Goal: Complete application form

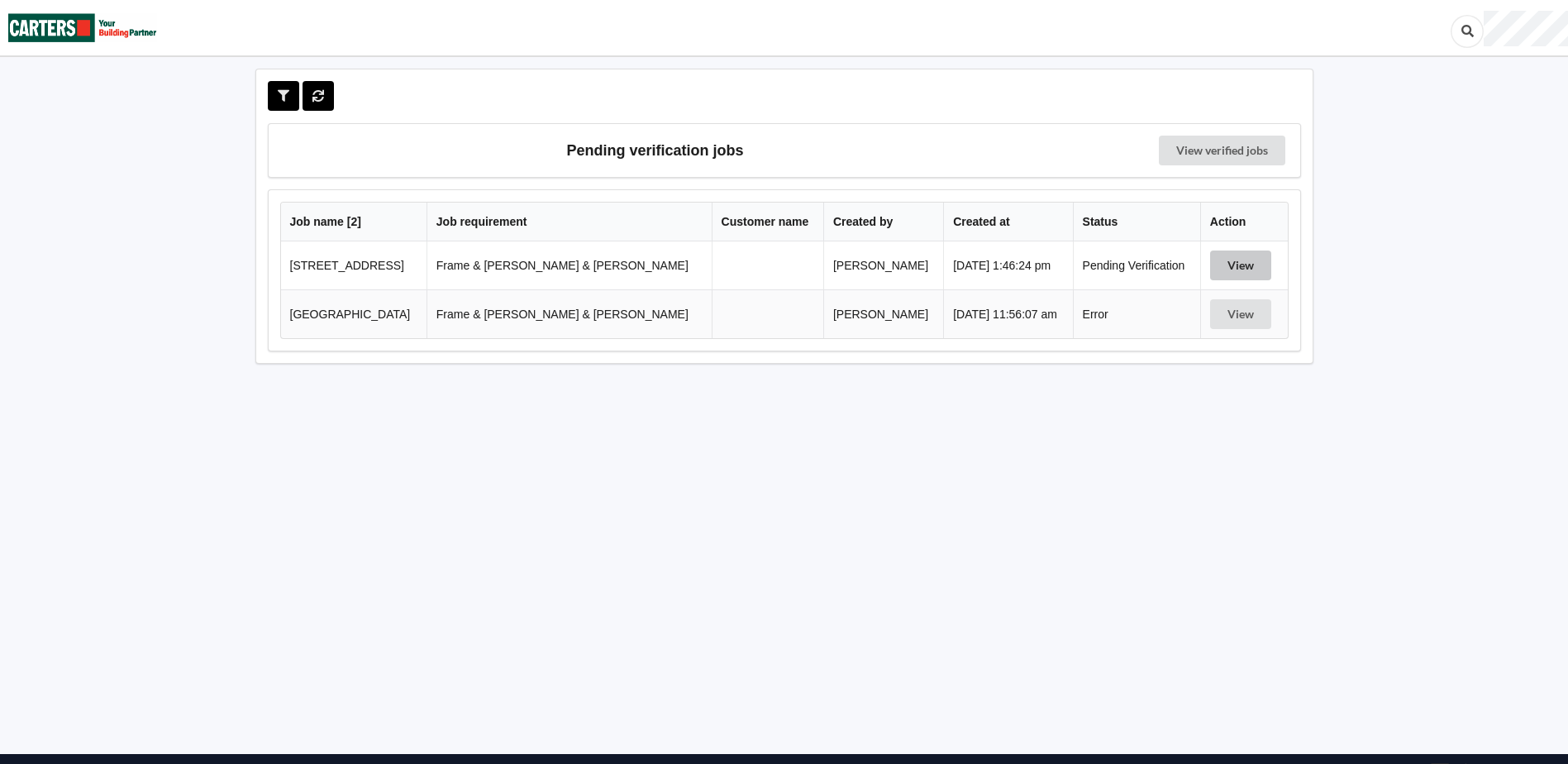
click at [1224, 274] on button "View" at bounding box center [1240, 265] width 61 height 30
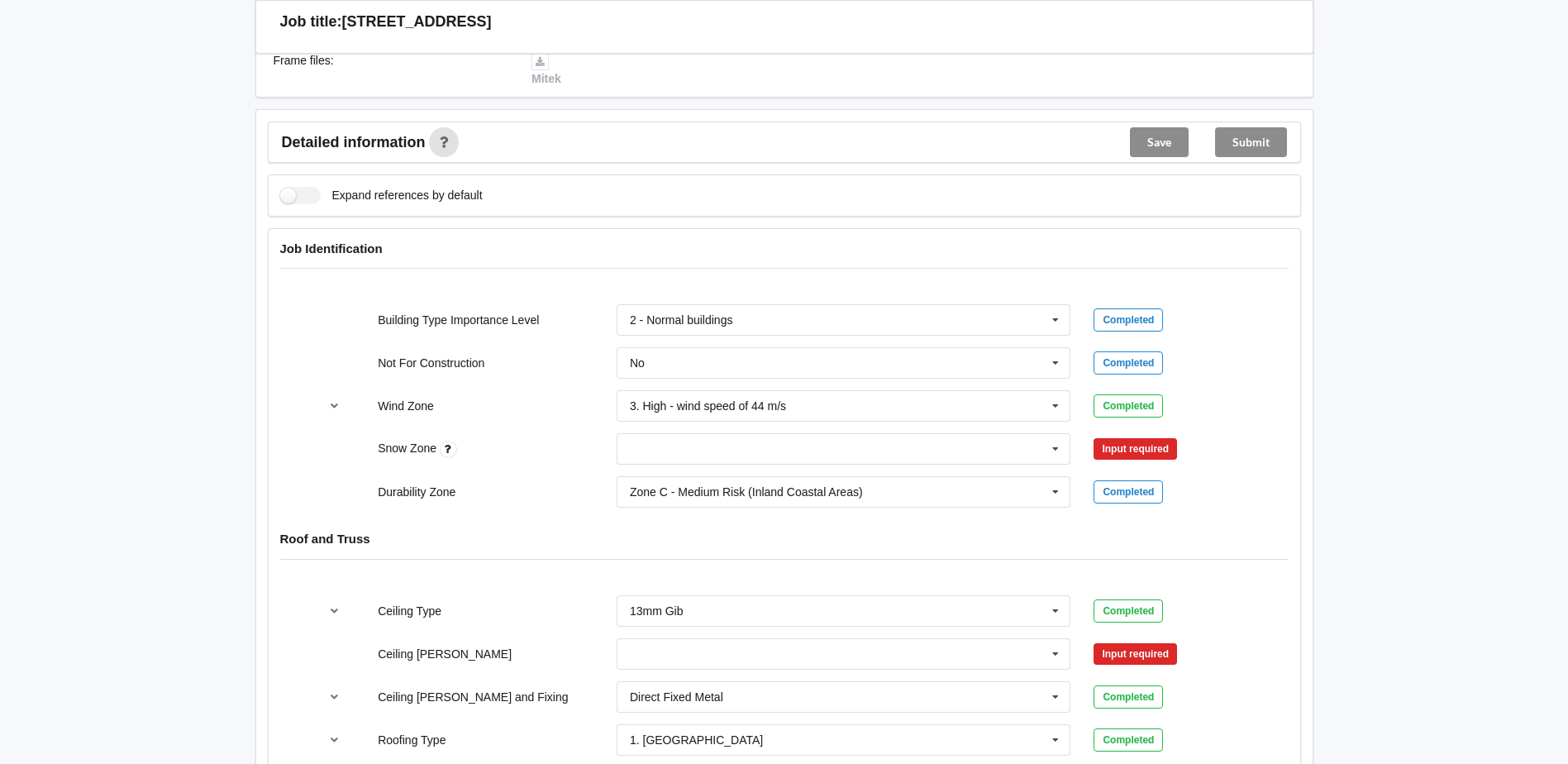
scroll to position [579, 0]
click at [1028, 439] on input "text" at bounding box center [844, 447] width 453 height 30
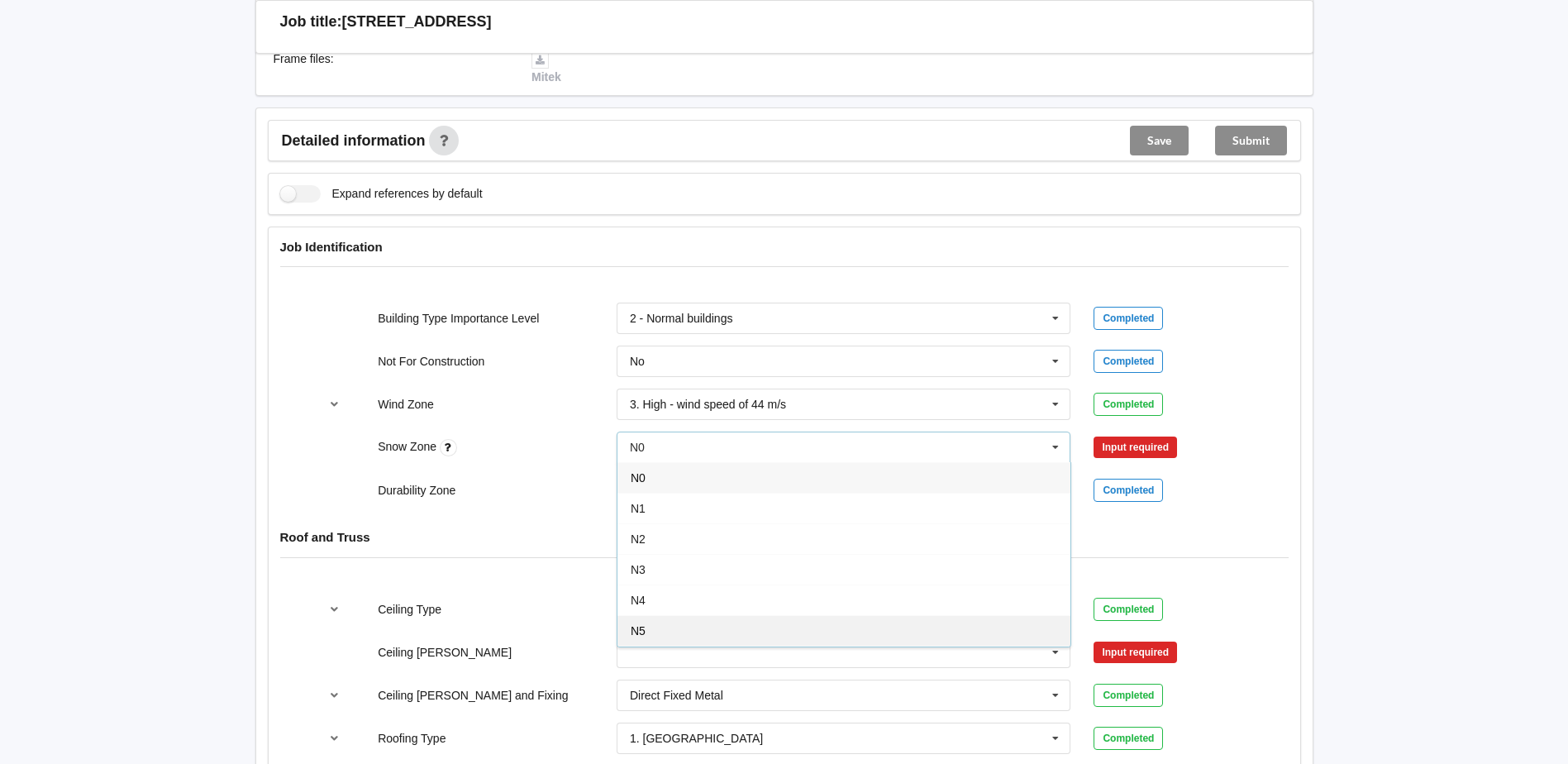
click at [733, 615] on div "N5" at bounding box center [843, 631] width 453 height 31
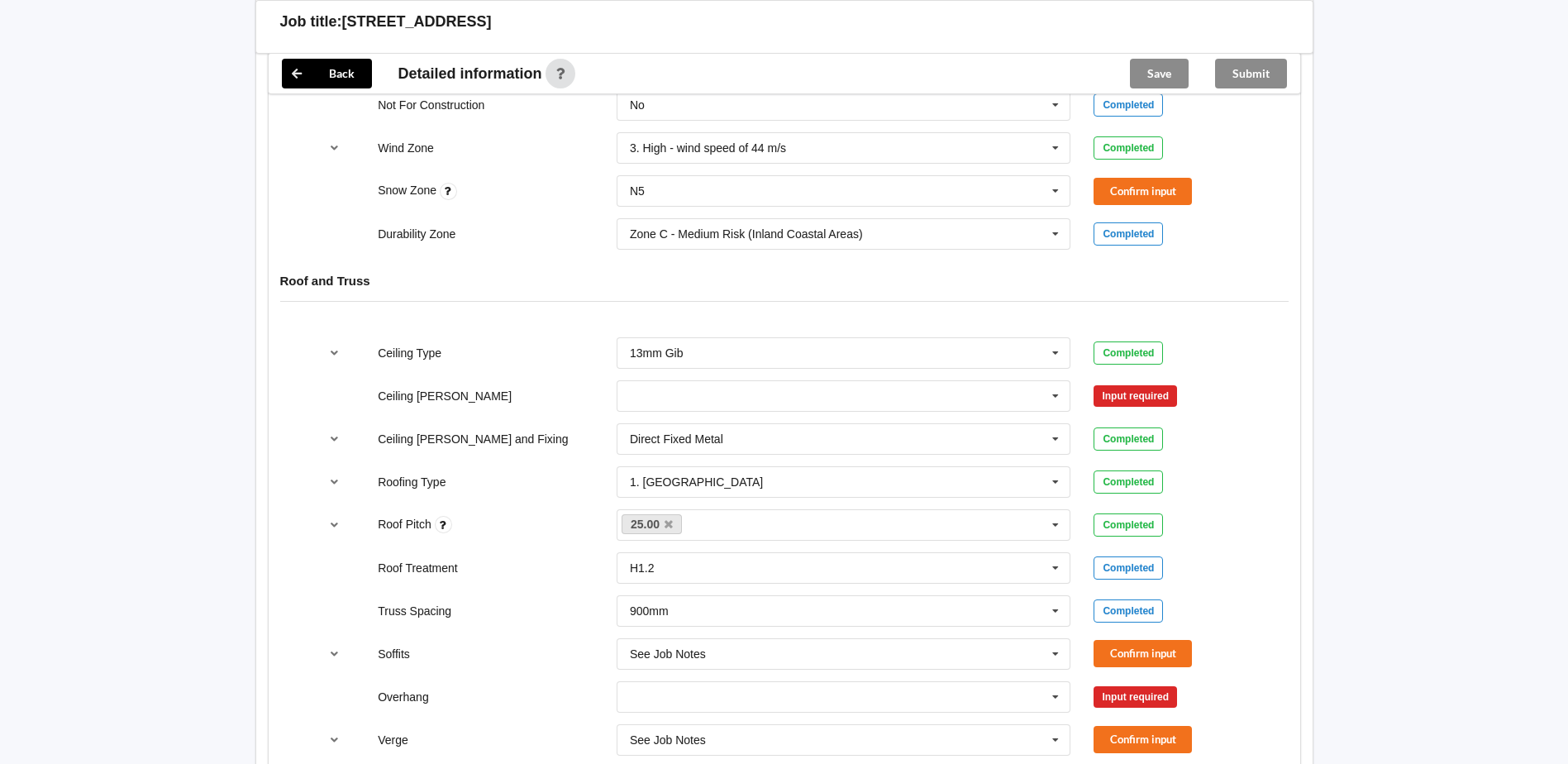
scroll to position [909, 0]
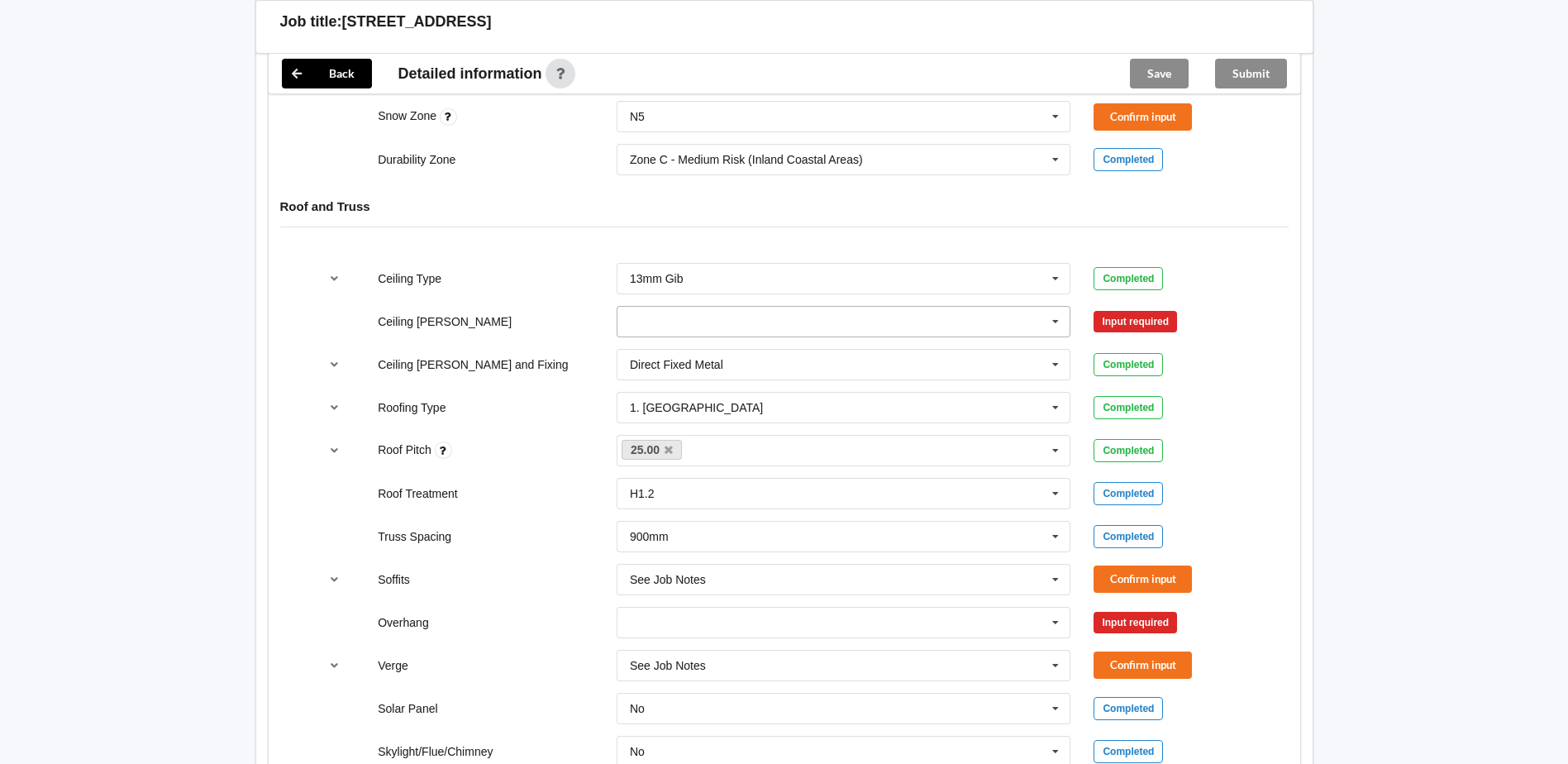
click at [1050, 306] on icon at bounding box center [1056, 322] width 25 height 31
click at [756, 407] on div "600mm" at bounding box center [843, 413] width 453 height 31
click at [955, 350] on input "text" at bounding box center [844, 364] width 453 height 30
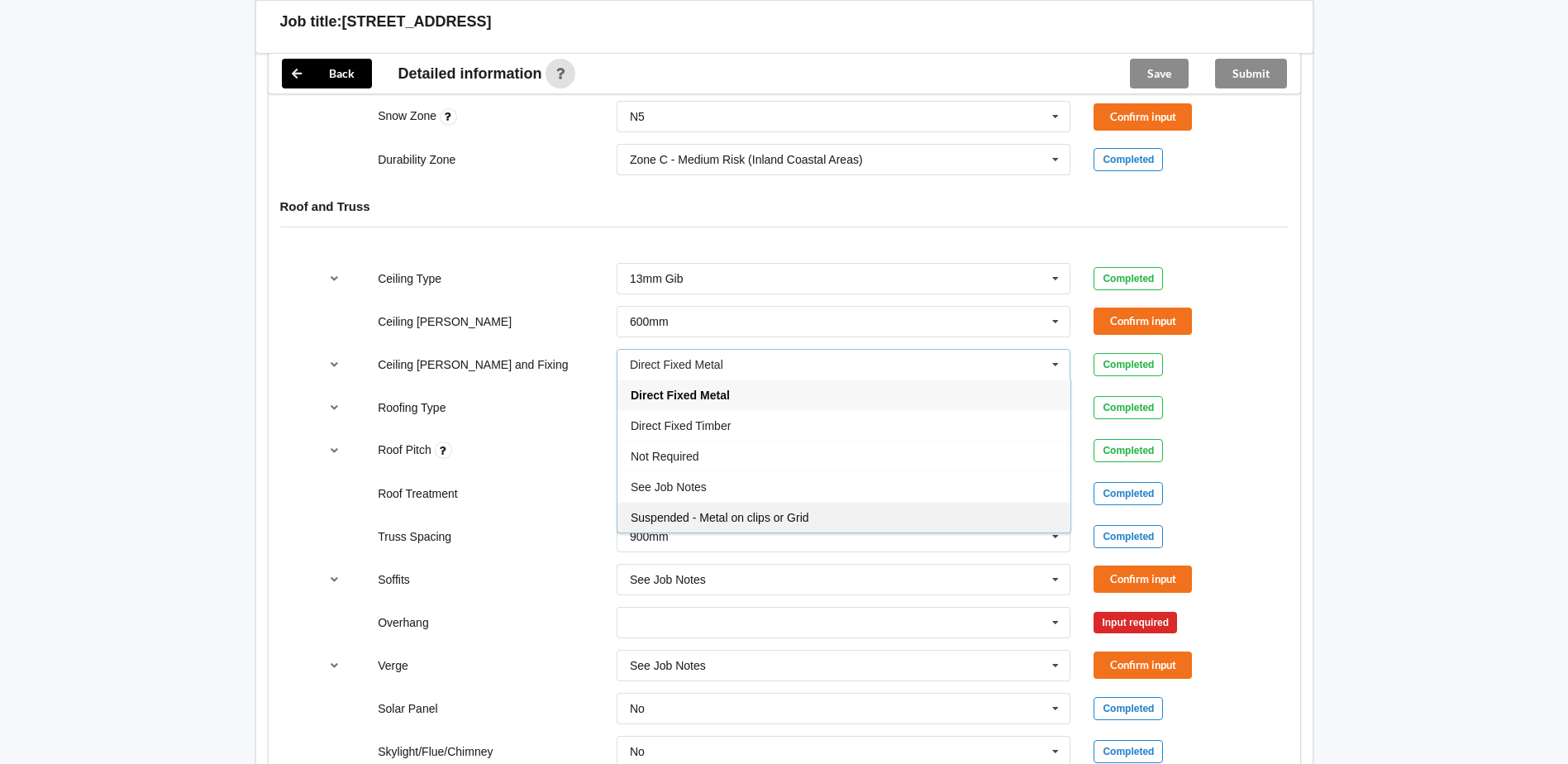
click at [813, 501] on div "Suspended - Metal on clips or Grid" at bounding box center [843, 517] width 453 height 31
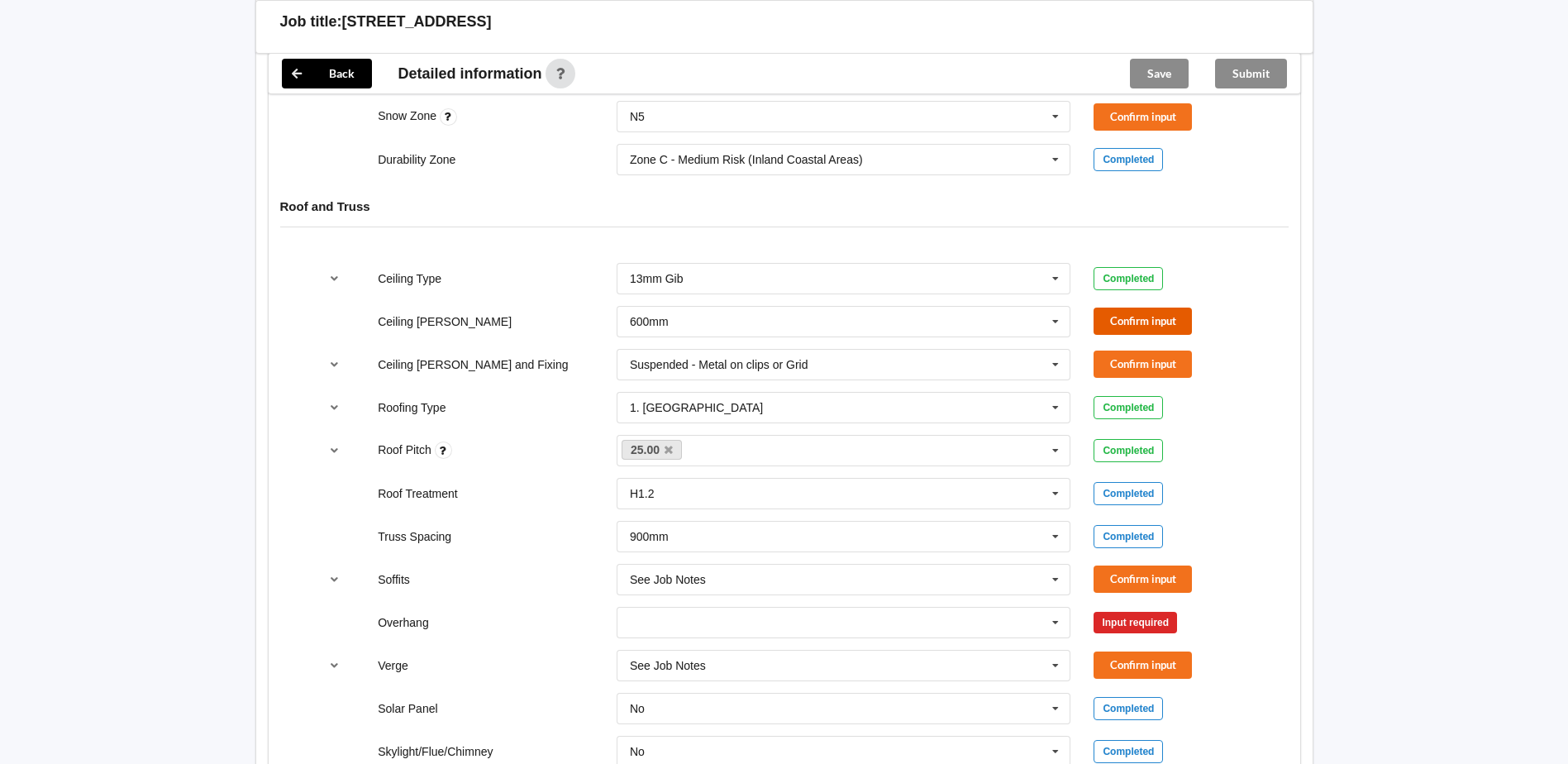
click at [1141, 307] on button "Confirm input" at bounding box center [1143, 321] width 99 height 27
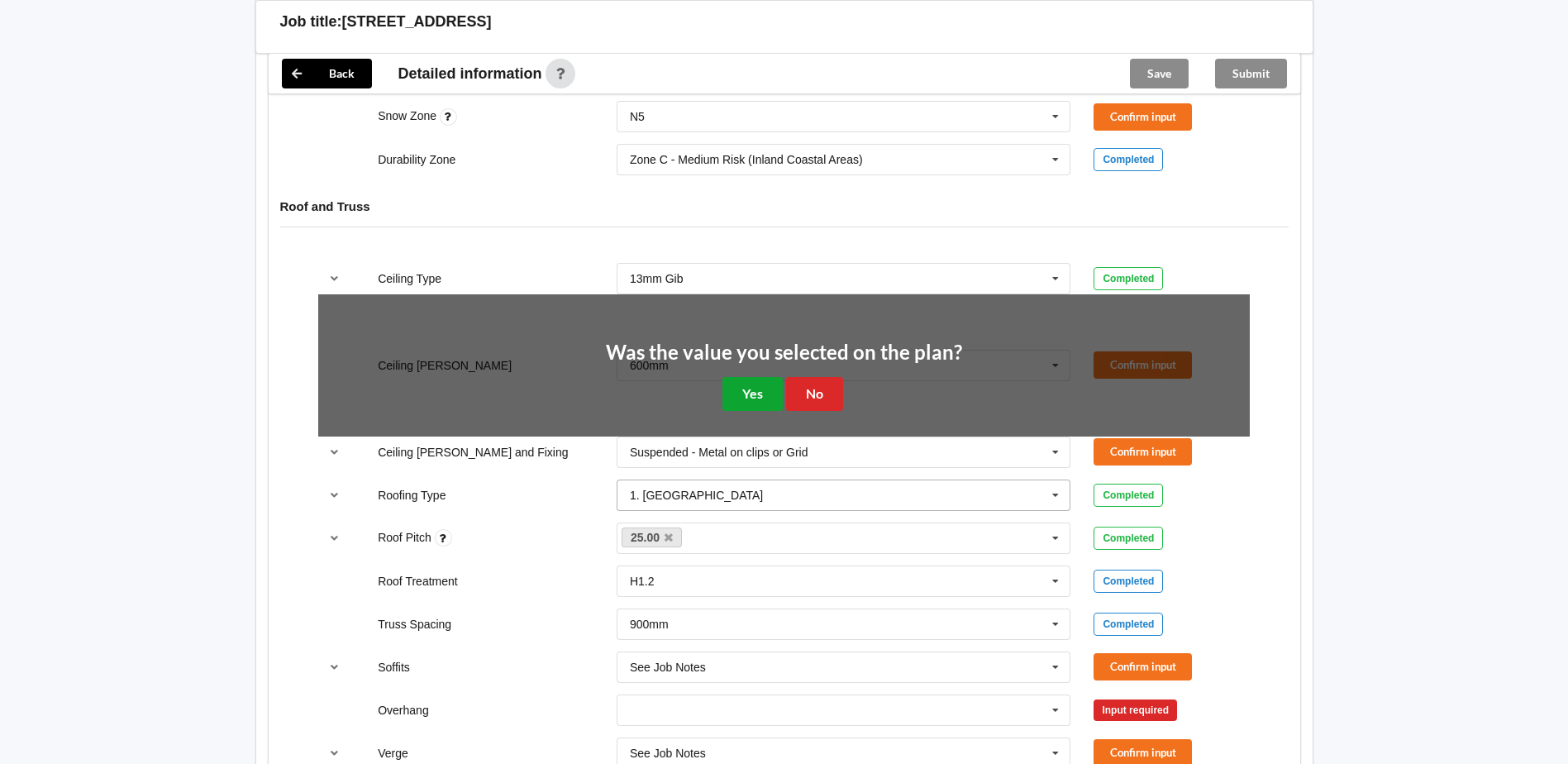
drag, startPoint x: 757, startPoint y: 383, endPoint x: 765, endPoint y: 382, distance: 8.1
click at [757, 382] on button "Yes" at bounding box center [753, 393] width 60 height 34
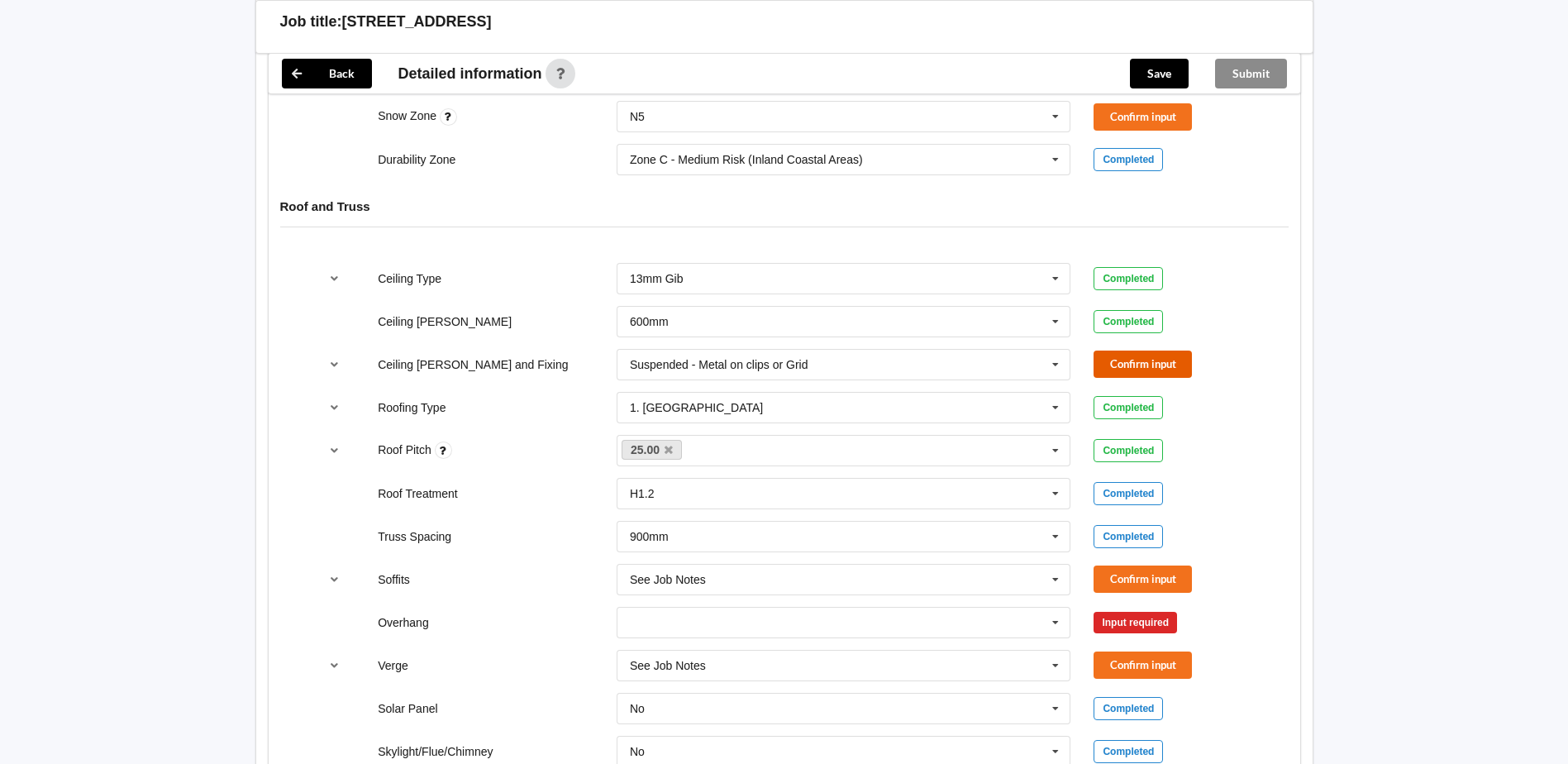
click at [1140, 351] on button "Confirm input" at bounding box center [1143, 364] width 99 height 27
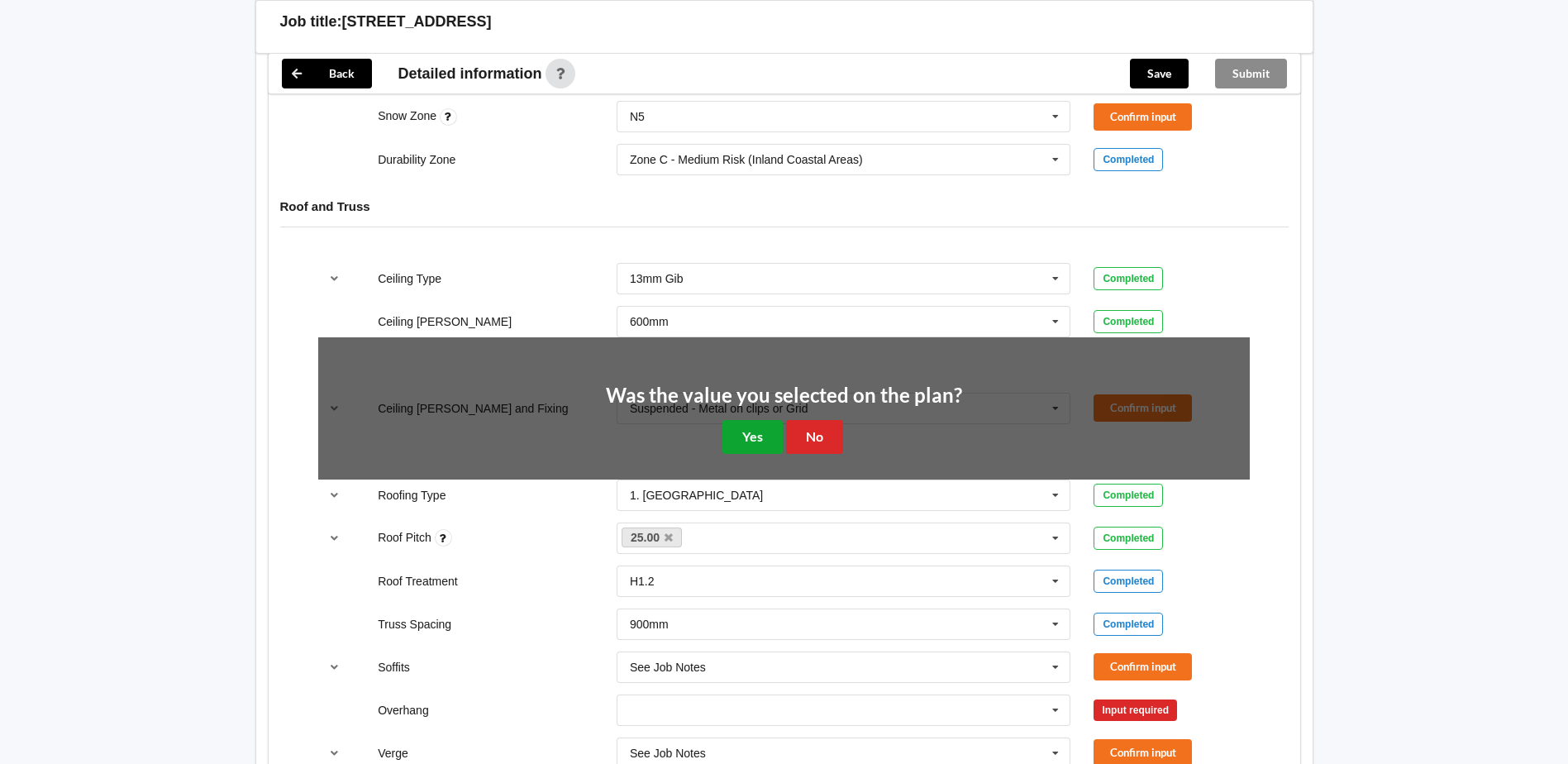
click at [760, 422] on button "Yes" at bounding box center [753, 437] width 60 height 34
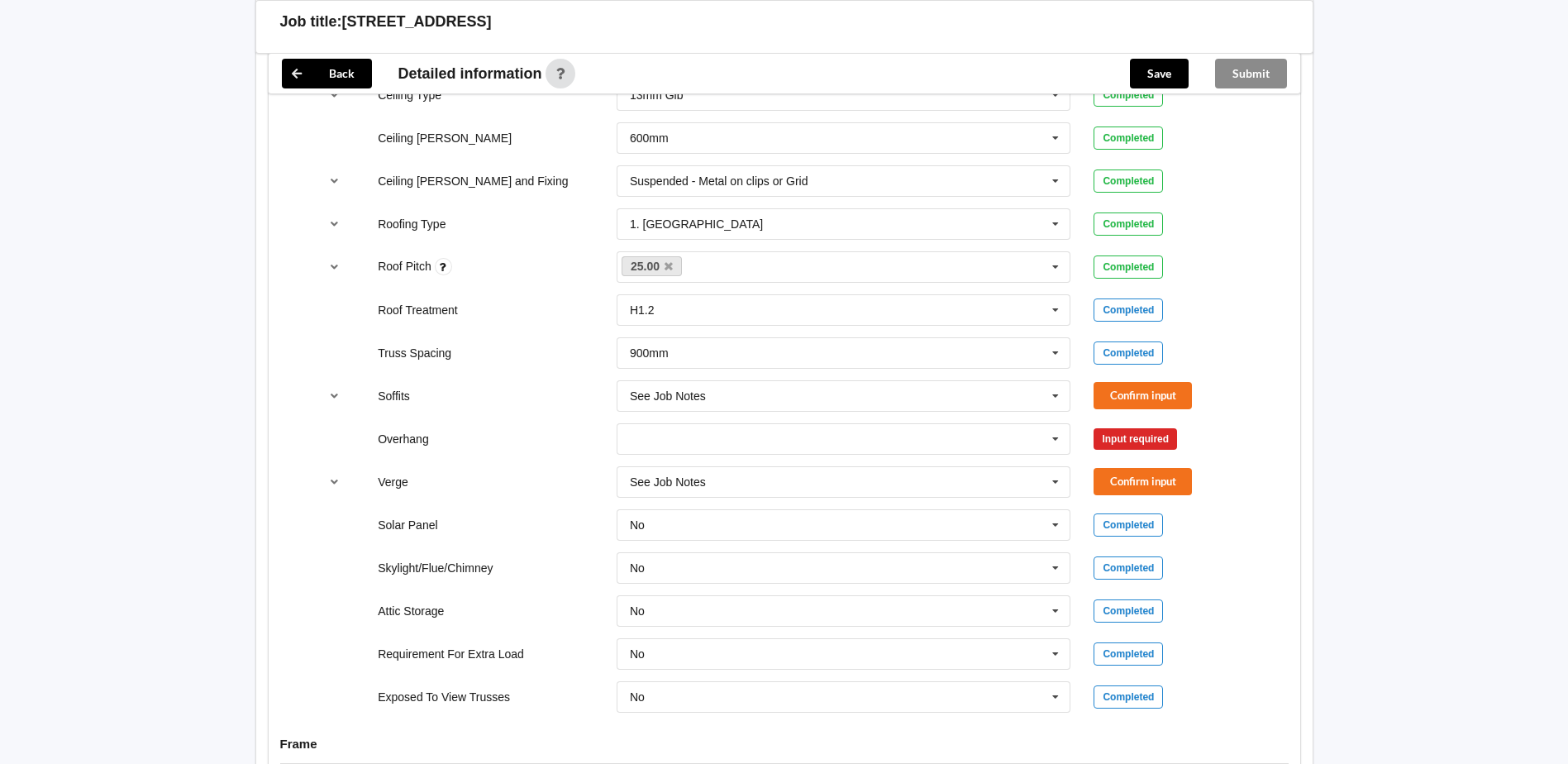
scroll to position [1157, 0]
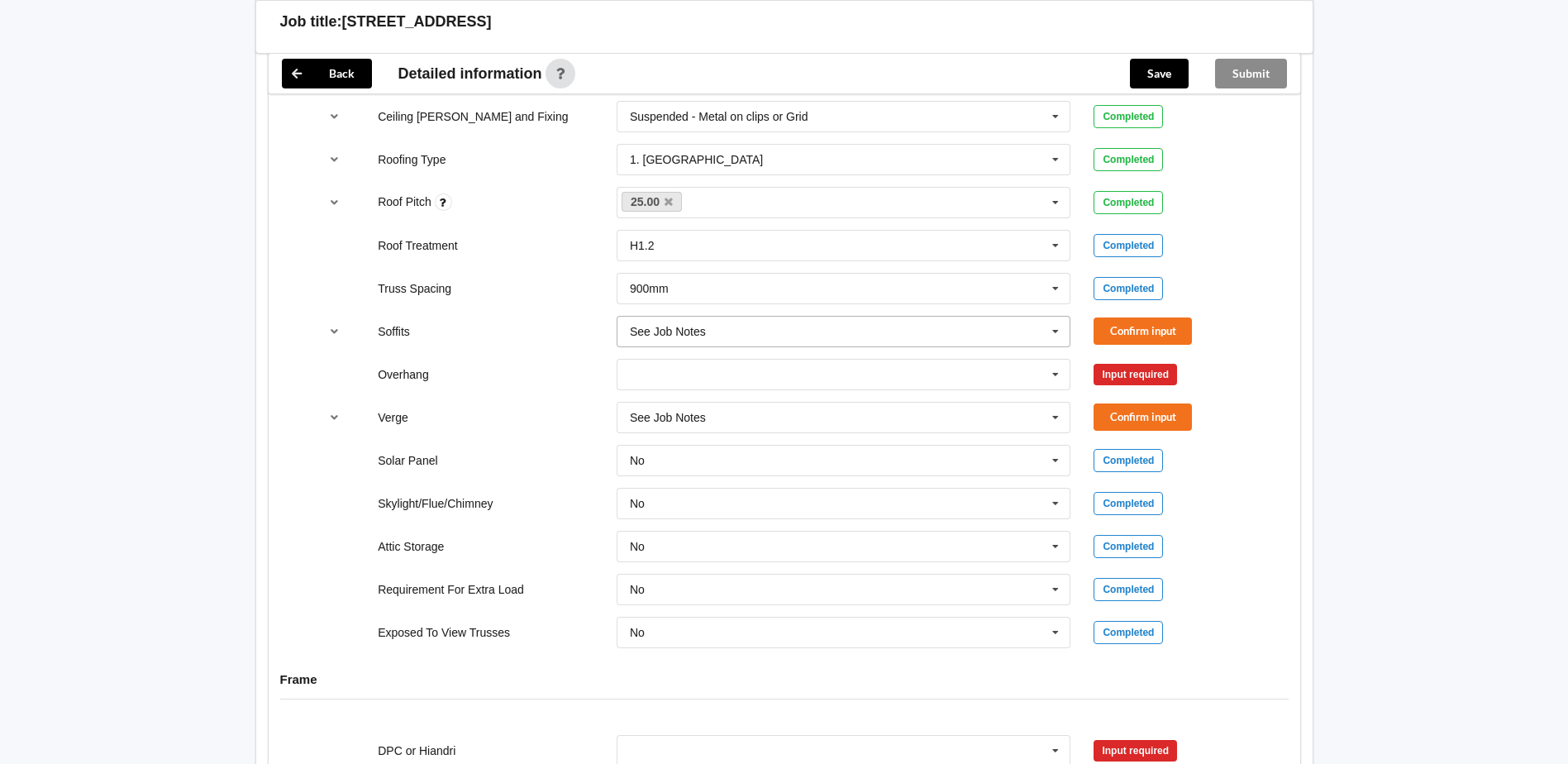
click at [1049, 318] on icon at bounding box center [1056, 332] width 25 height 31
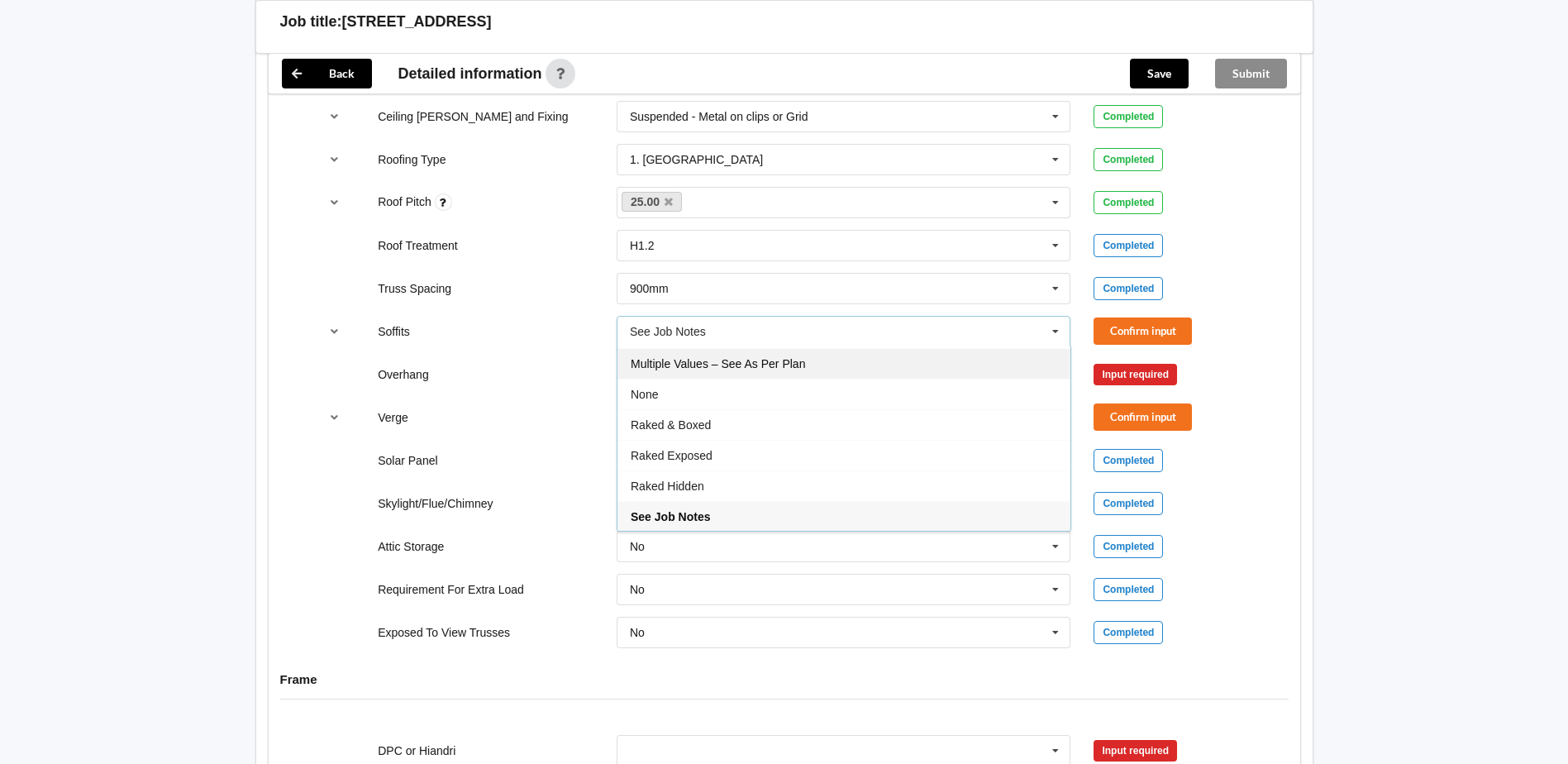
click at [785, 357] on span "Multiple Values – See As Per Plan" at bounding box center [718, 364] width 175 height 14
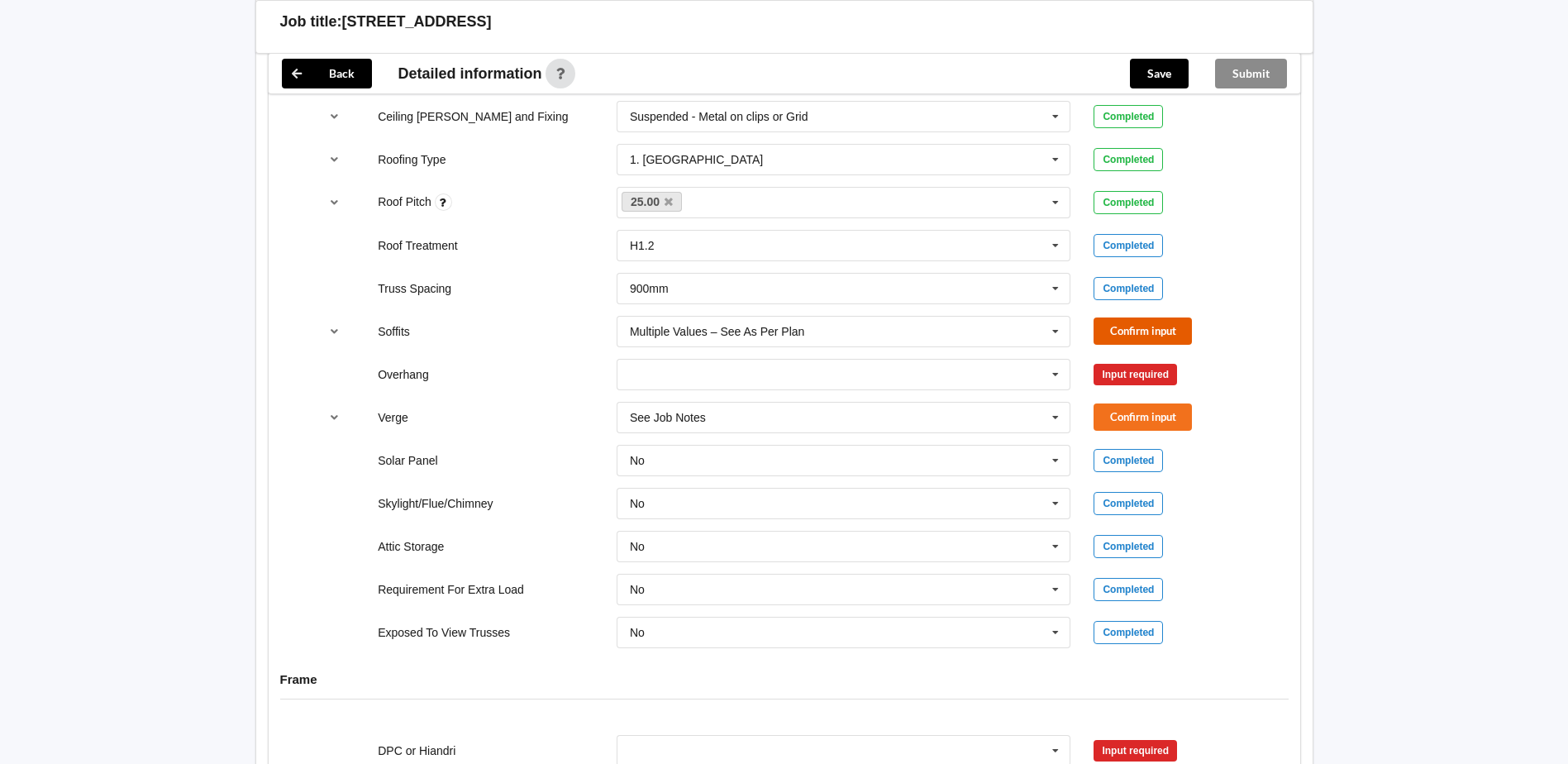
click at [1116, 318] on button "Confirm input" at bounding box center [1143, 331] width 99 height 27
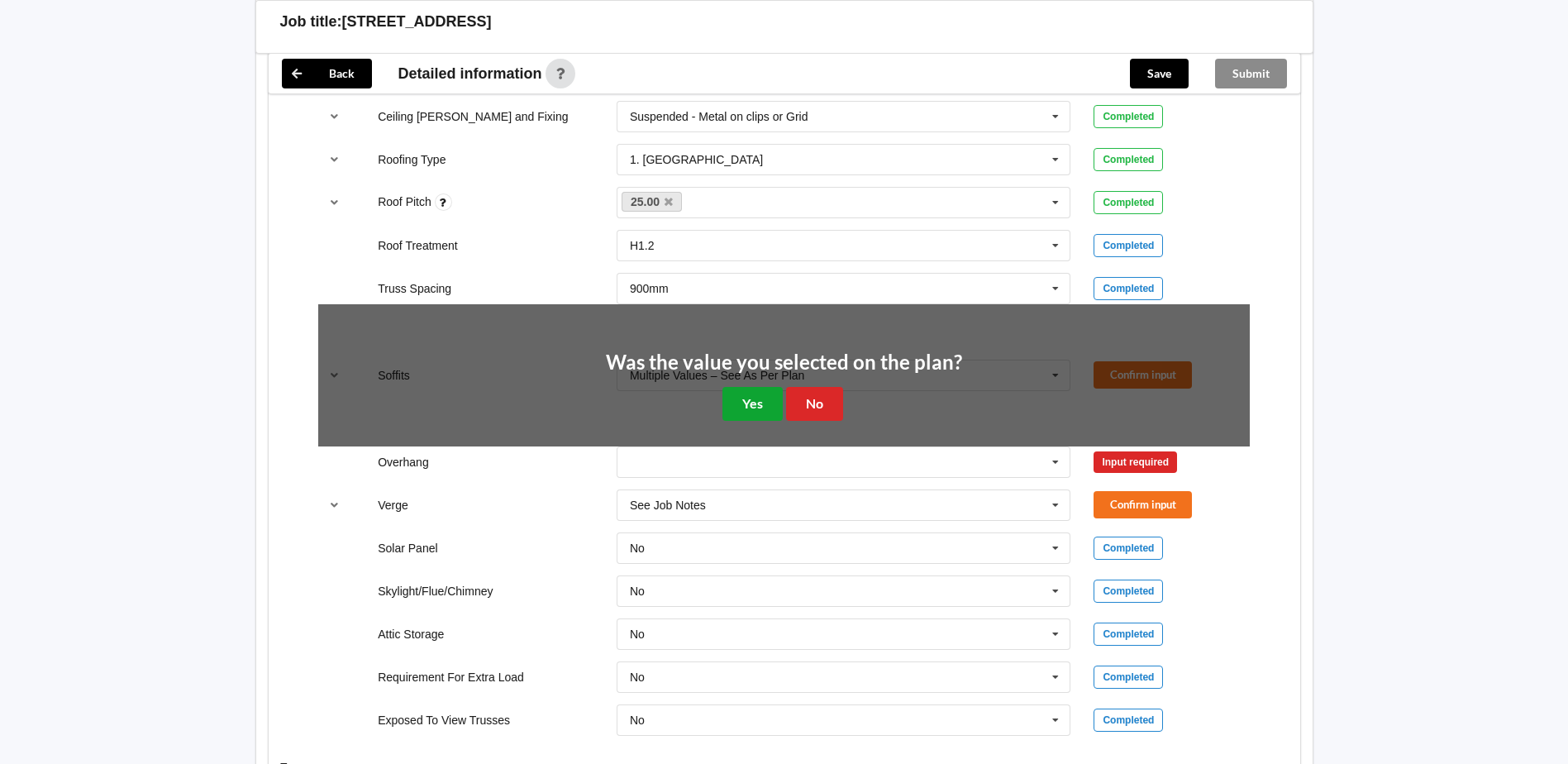
click at [744, 386] on button "Yes" at bounding box center [753, 403] width 60 height 34
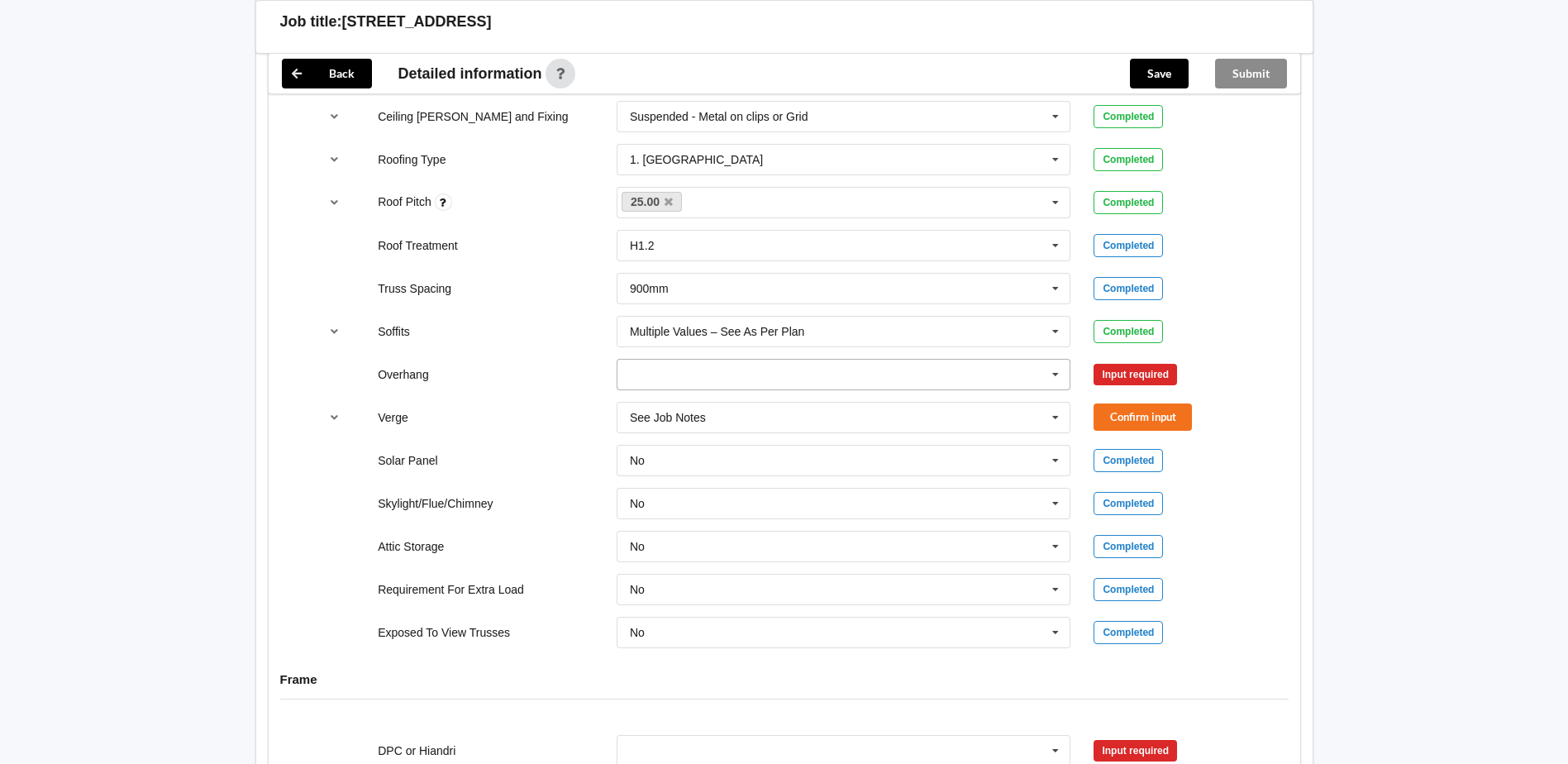
click at [1053, 364] on icon at bounding box center [1056, 375] width 25 height 31
drag, startPoint x: 857, startPoint y: 511, endPoint x: 874, endPoint y: 500, distance: 20.2
click at [870, 512] on div "Multiple Values – See As Per Plan" at bounding box center [843, 527] width 453 height 31
click at [1136, 360] on button "Confirm input" at bounding box center [1143, 374] width 99 height 27
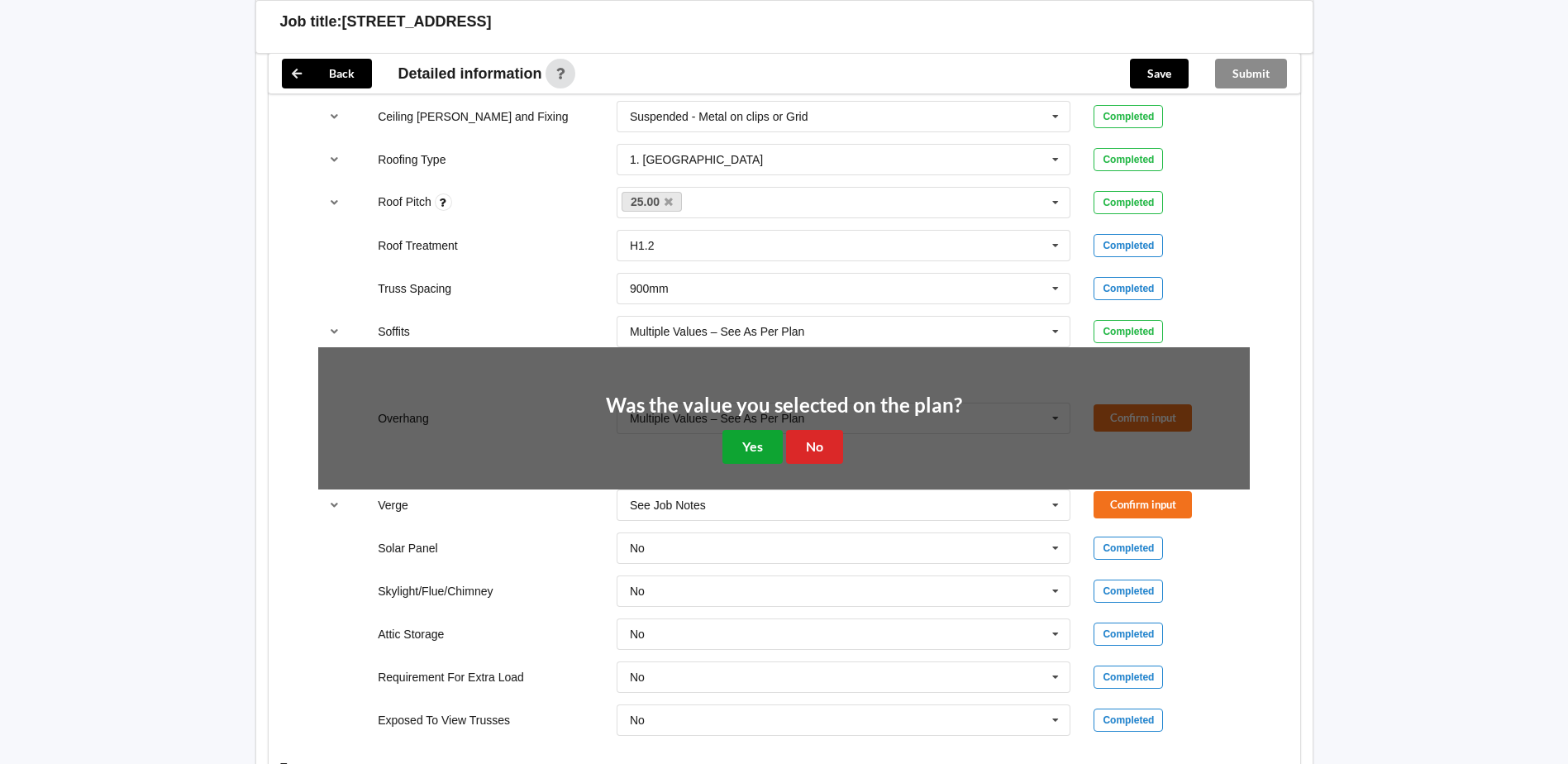
click at [758, 437] on button "Yes" at bounding box center [753, 446] width 60 height 34
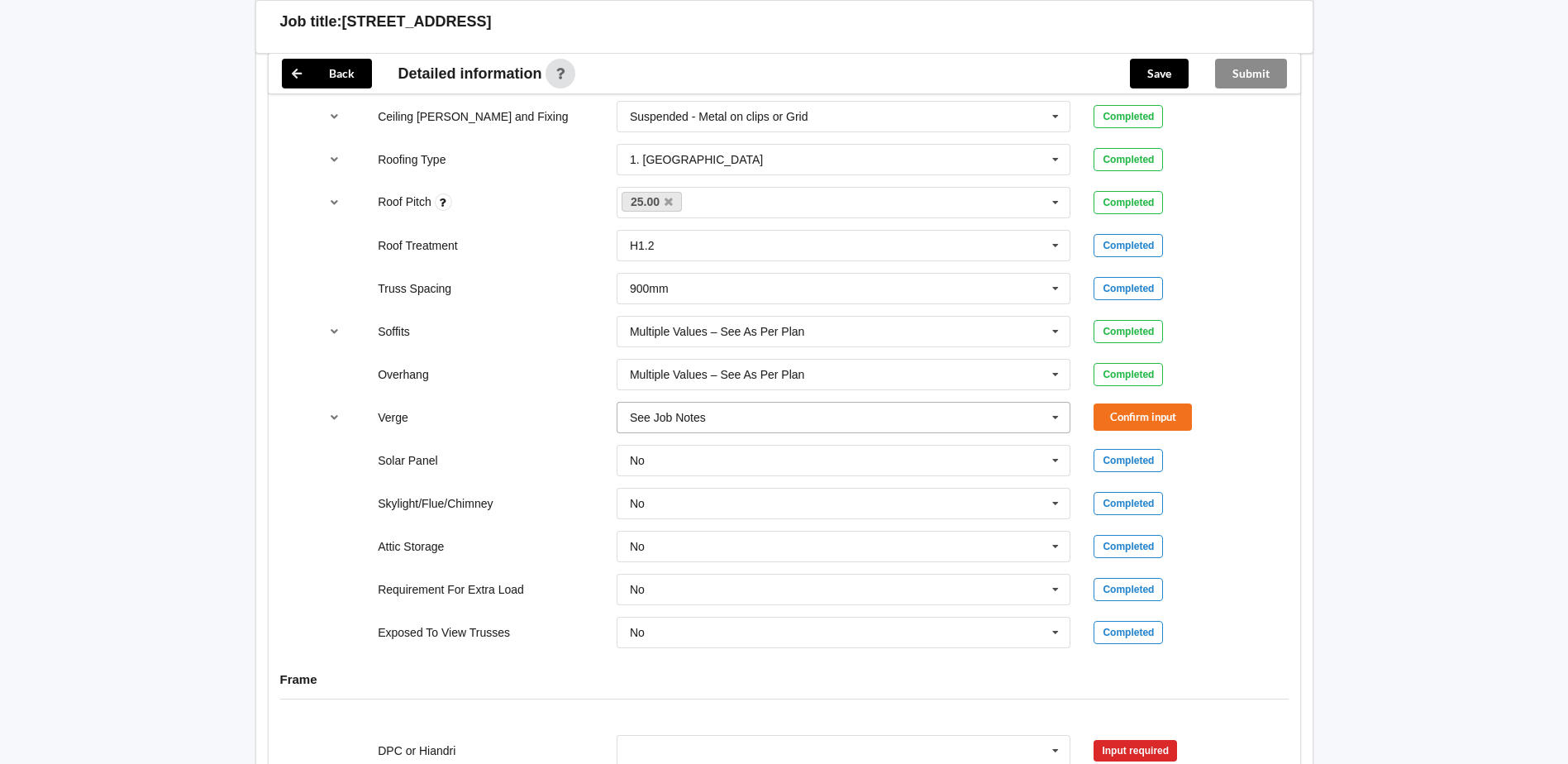
click at [1062, 410] on icon at bounding box center [1056, 418] width 25 height 31
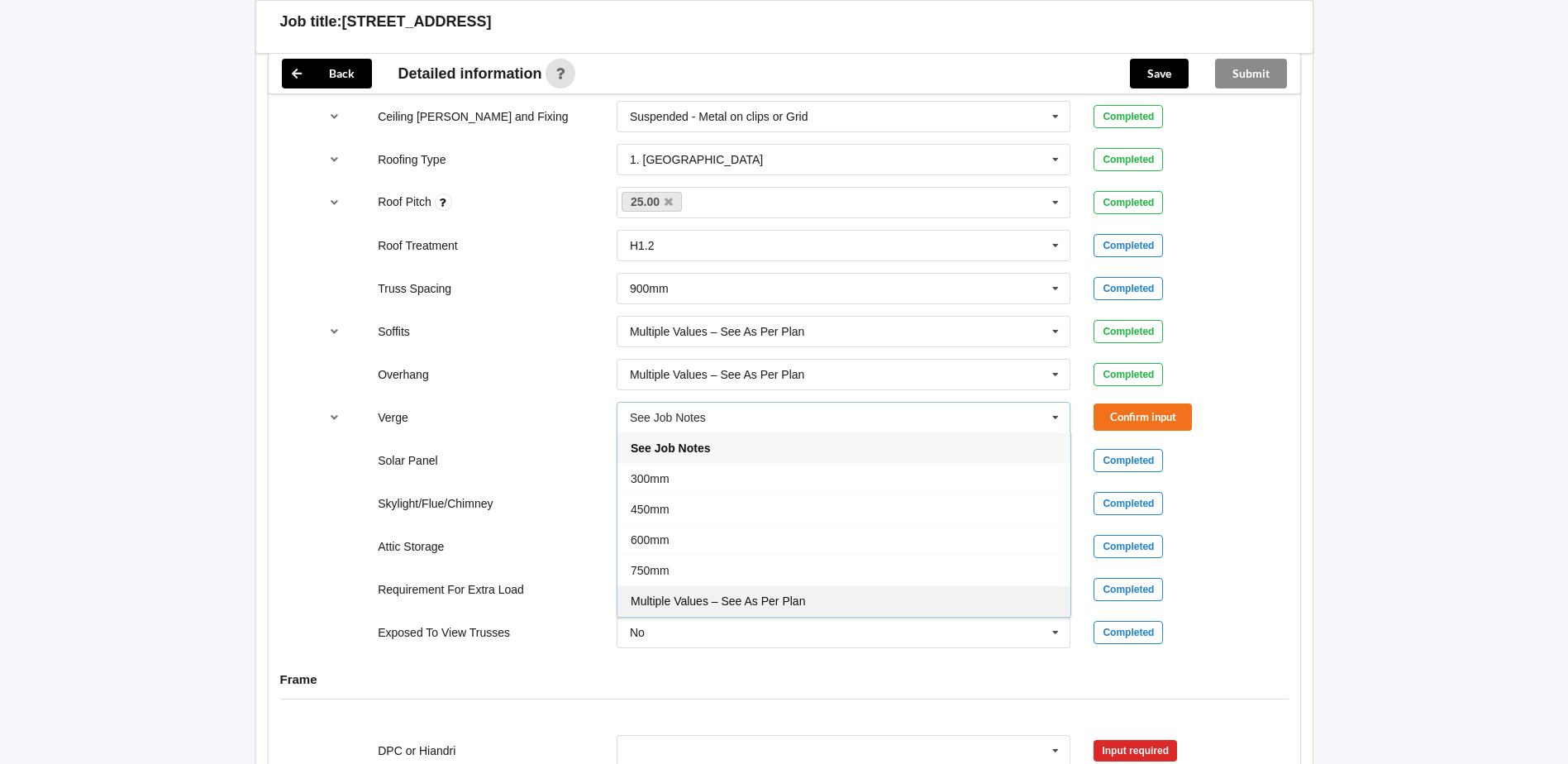
click at [772, 585] on div "Multiple Values – See As Per Plan" at bounding box center [843, 601] width 453 height 31
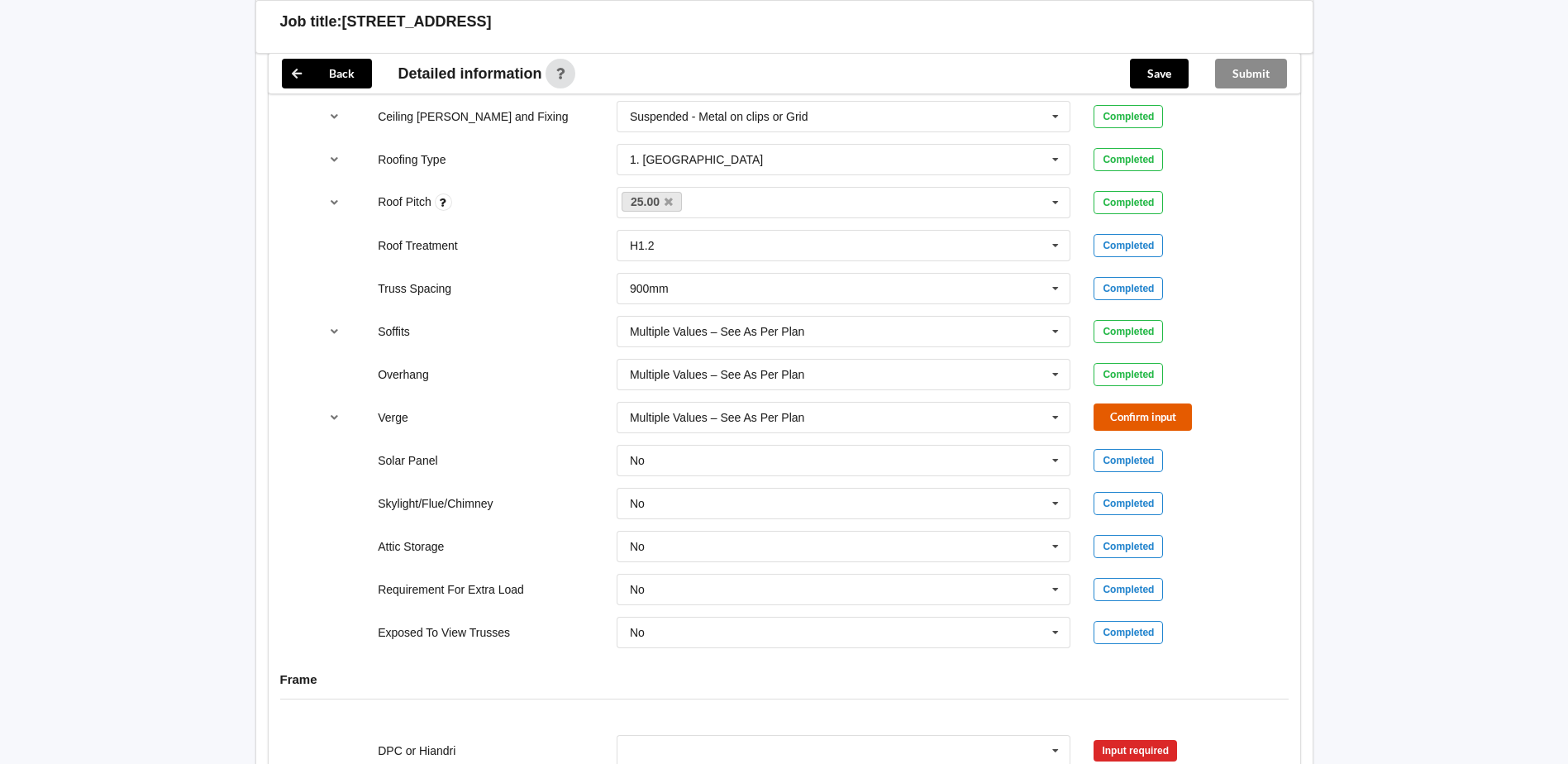
click at [1142, 412] on button "Confirm input" at bounding box center [1143, 417] width 99 height 27
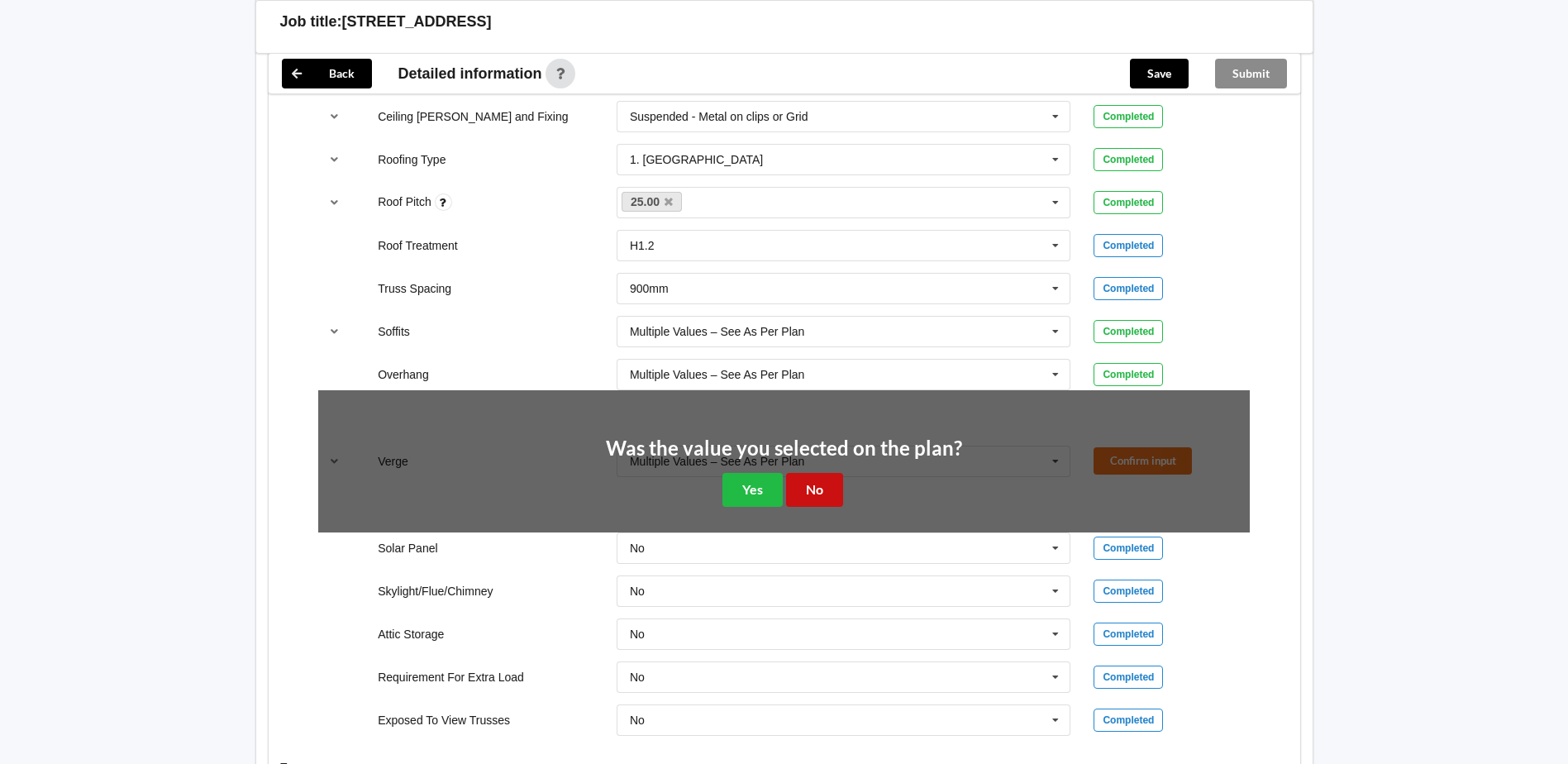
click at [824, 489] on button "No" at bounding box center [814, 489] width 57 height 34
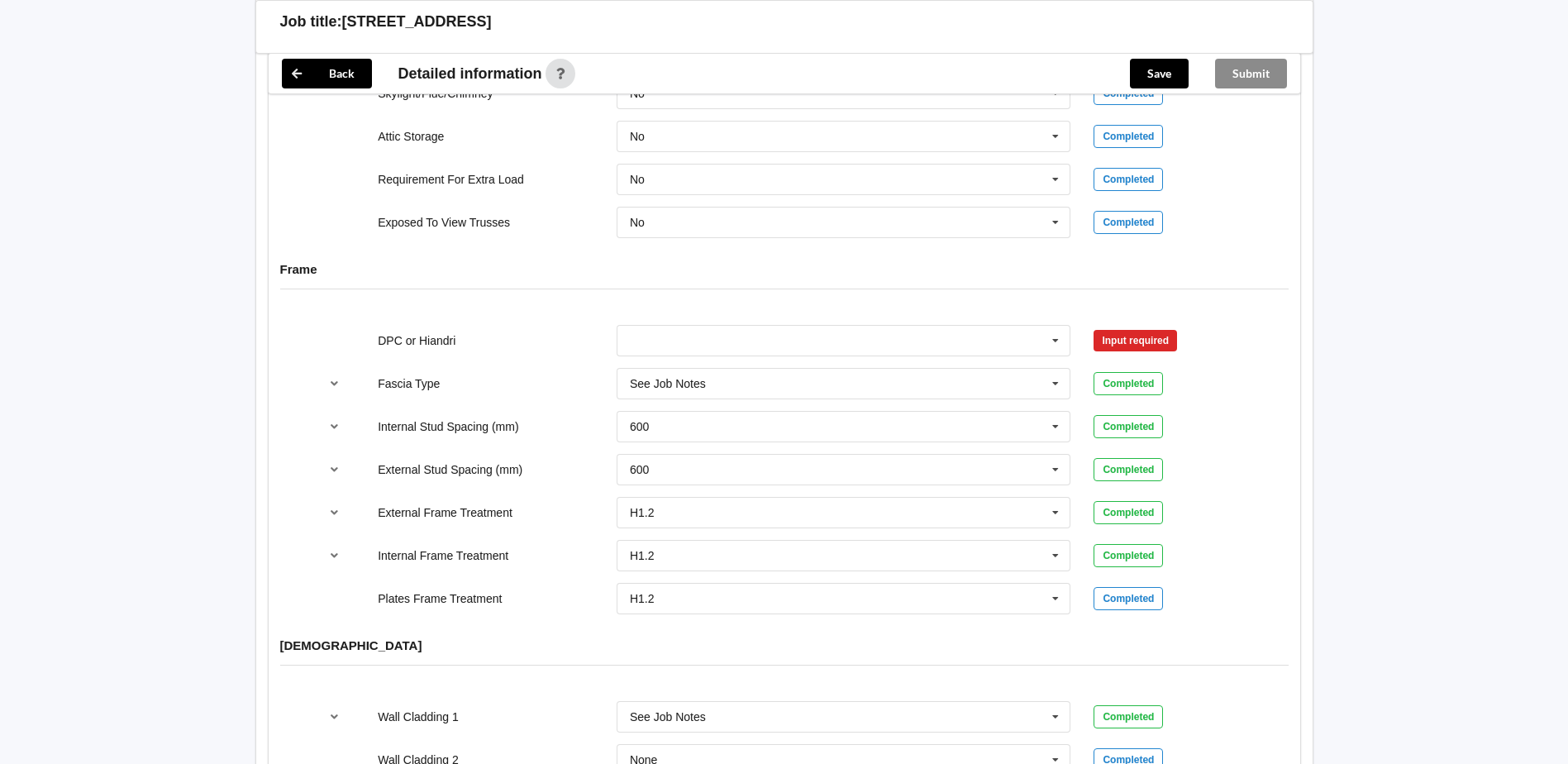
scroll to position [1570, 0]
click at [1061, 323] on icon at bounding box center [1056, 338] width 25 height 31
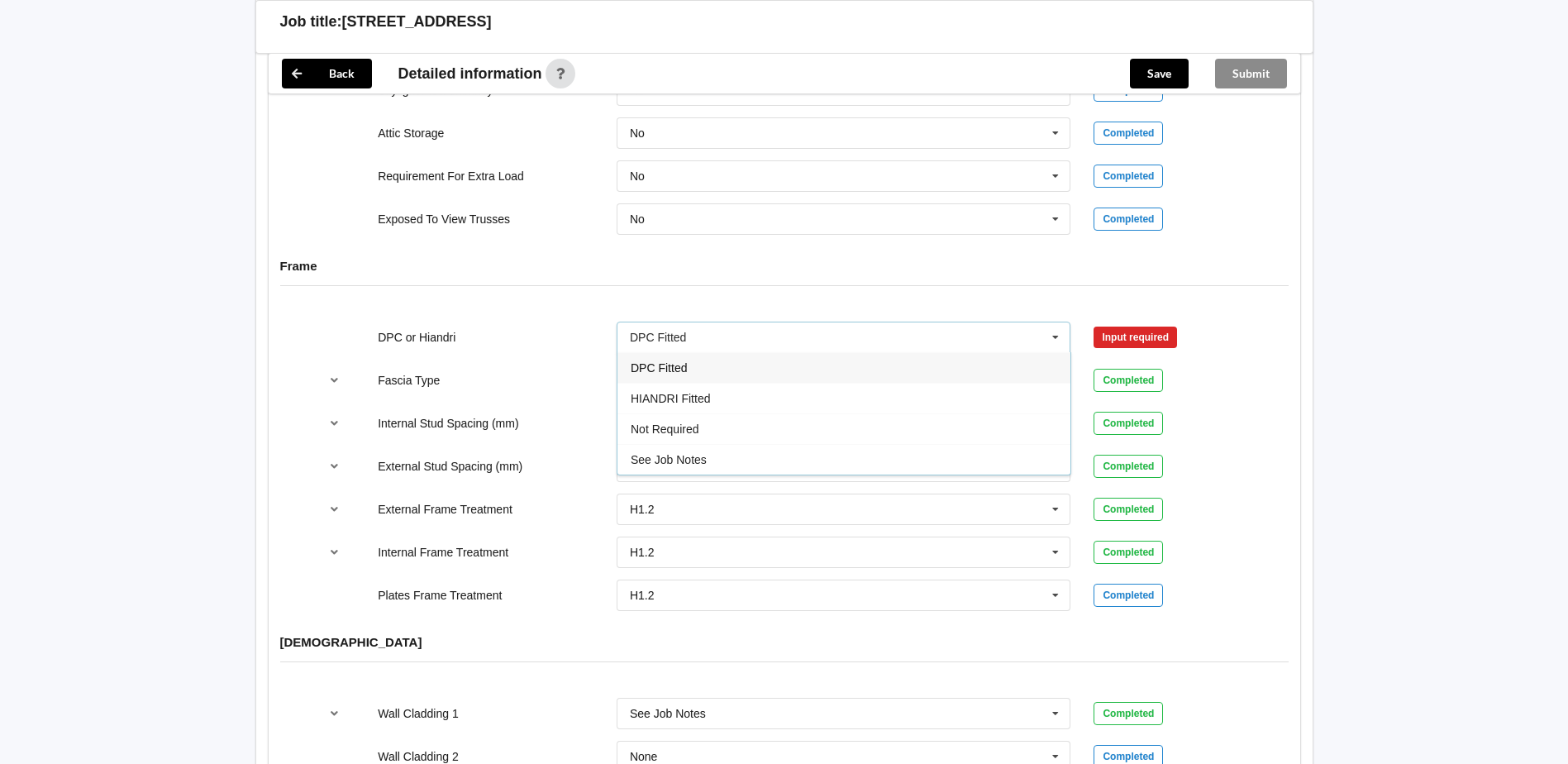
click at [693, 353] on div "DPC Fitted" at bounding box center [843, 368] width 453 height 31
click at [1121, 325] on button "Confirm input" at bounding box center [1143, 337] width 99 height 27
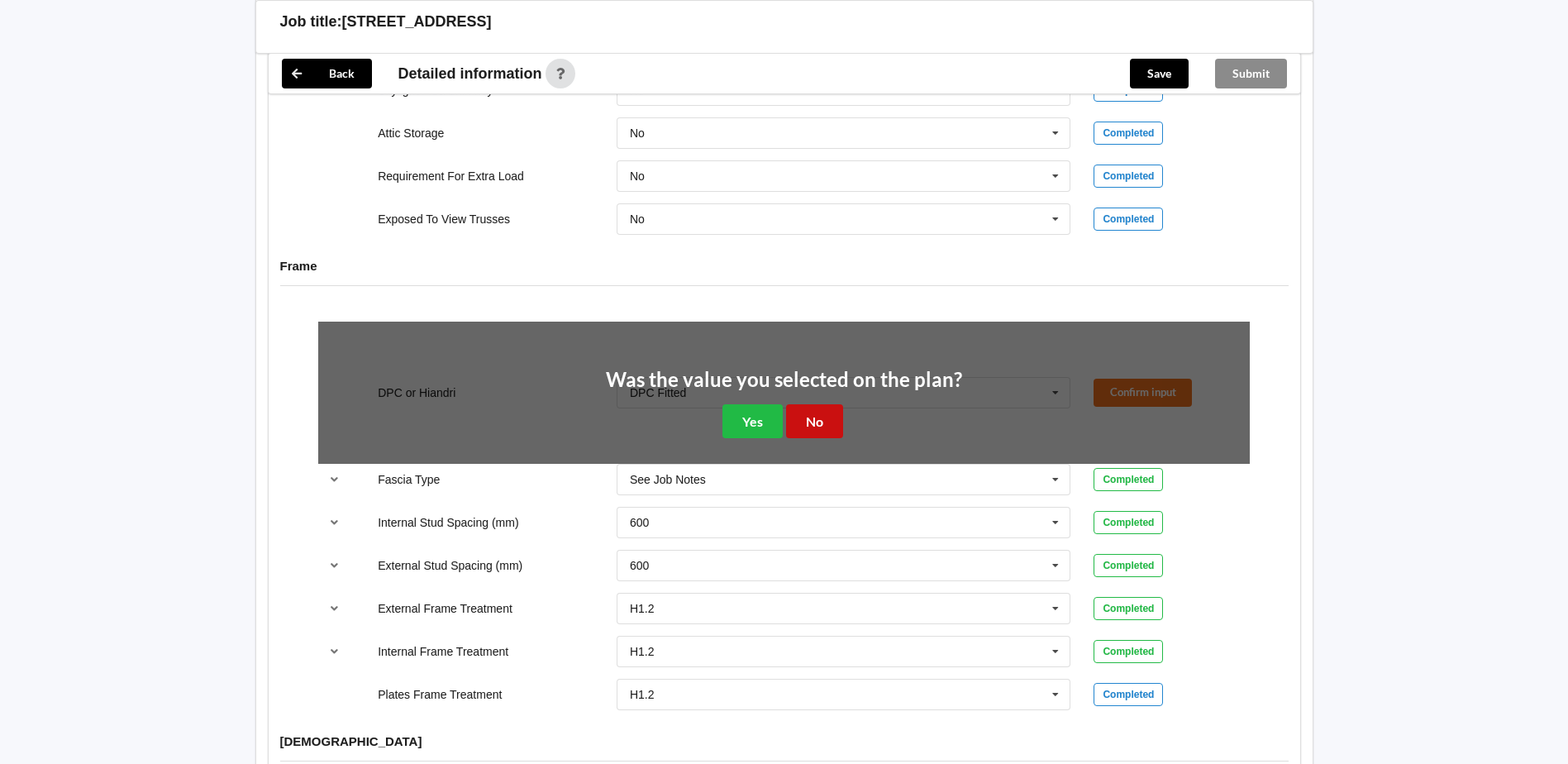
click at [822, 410] on button "No" at bounding box center [814, 420] width 57 height 34
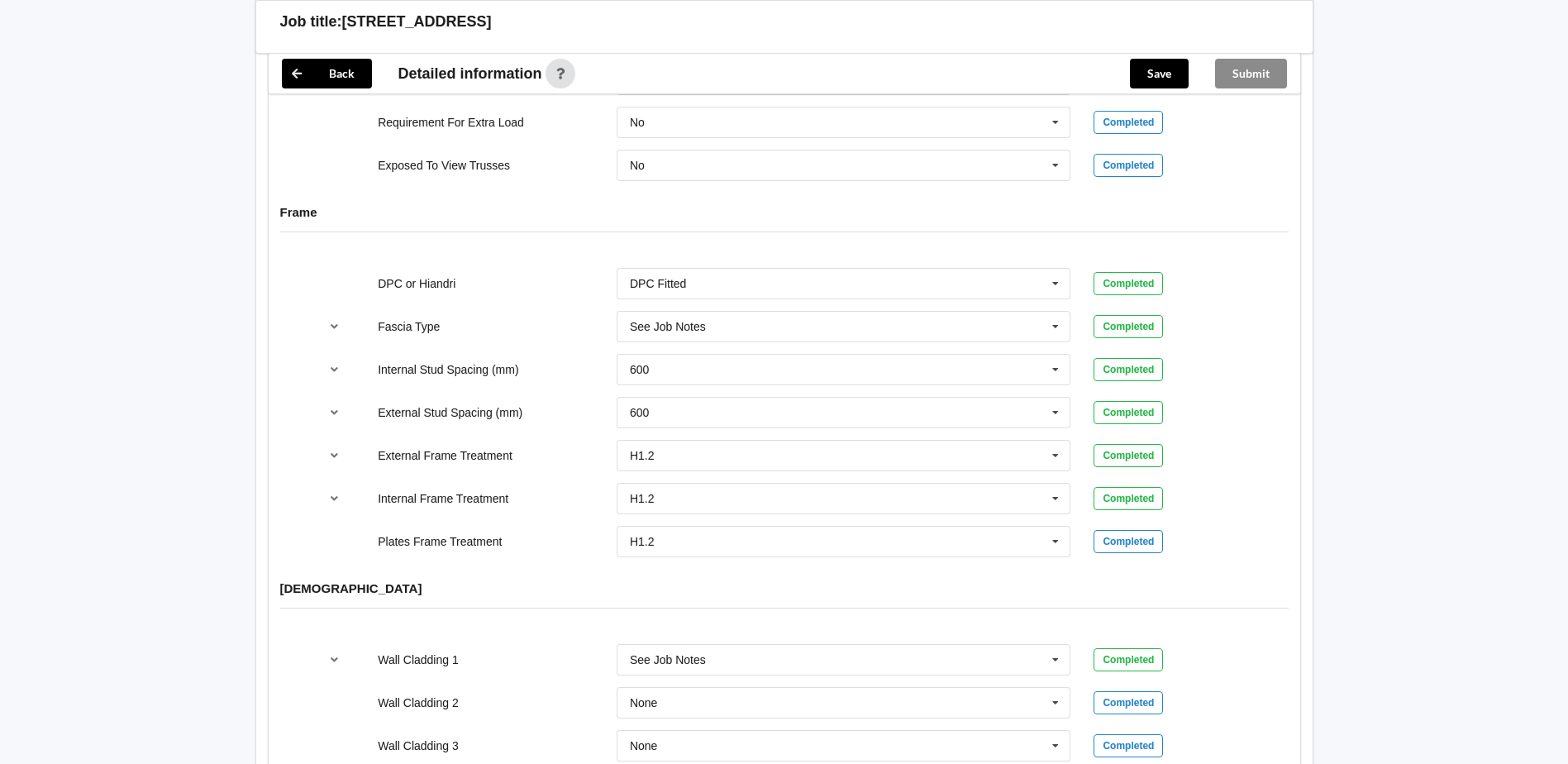
scroll to position [1984, 0]
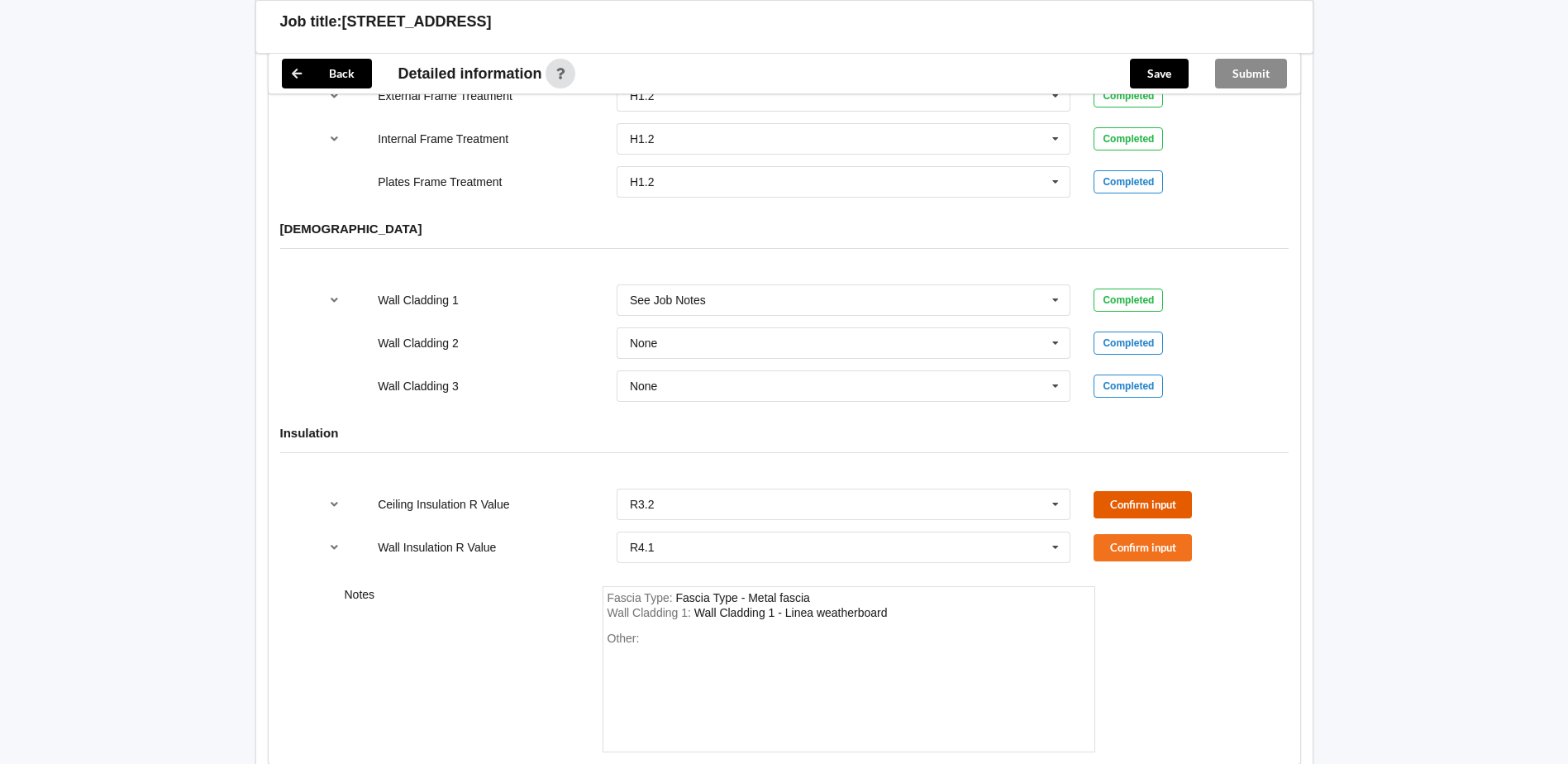
click at [1170, 491] on button "Confirm input" at bounding box center [1143, 504] width 99 height 27
click at [1098, 551] on div "Wall Insulation R Value R4.1 None R1.0 R1.2 R1.3 R1.4 R1.5 R1.6 R1.8 R1.9 R2.0 …" at bounding box center [784, 547] width 955 height 54
click at [1122, 534] on button "Confirm input" at bounding box center [1143, 548] width 99 height 27
click at [1138, 71] on button "Save" at bounding box center [1159, 73] width 59 height 30
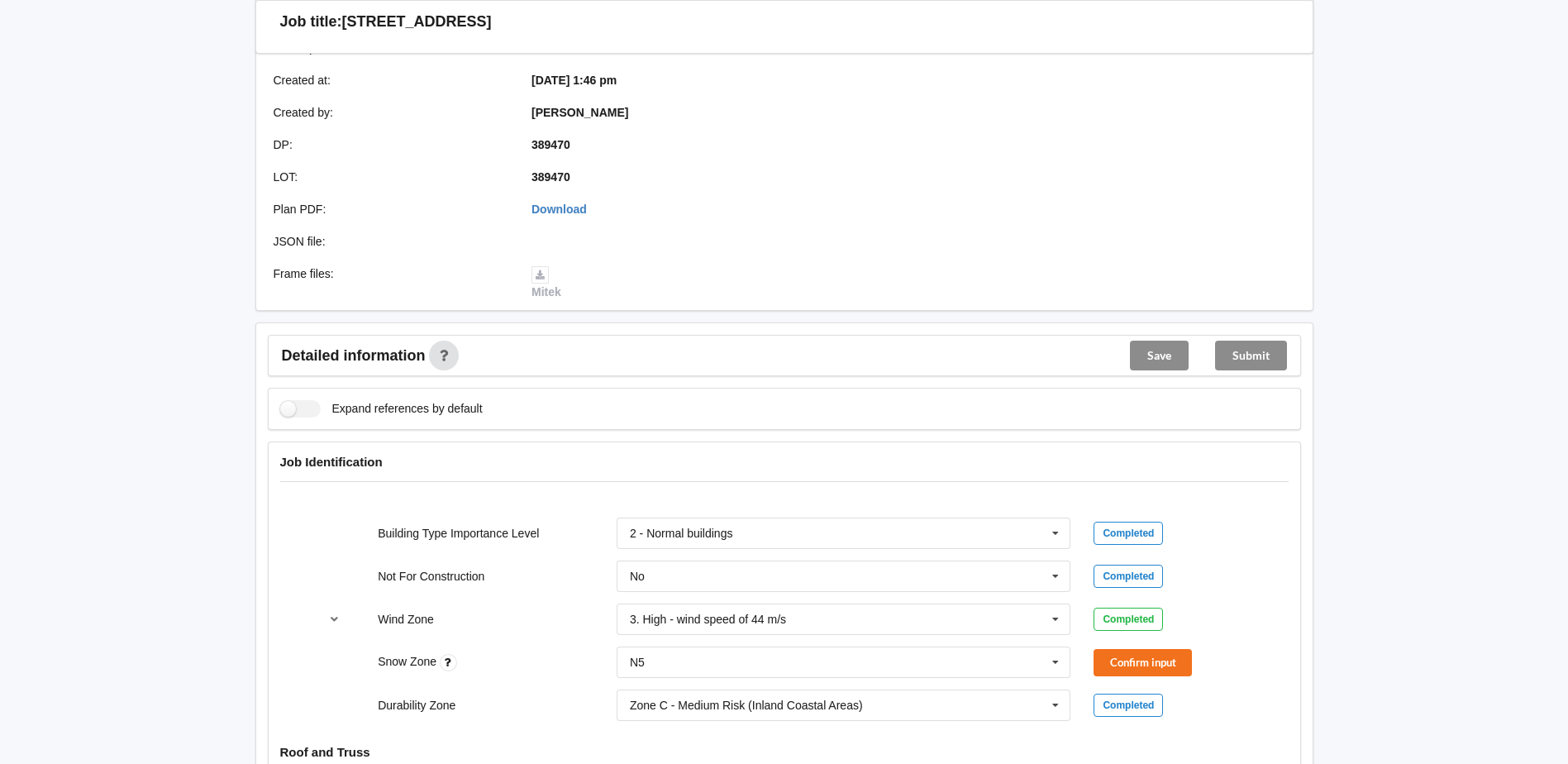
scroll to position [370, 0]
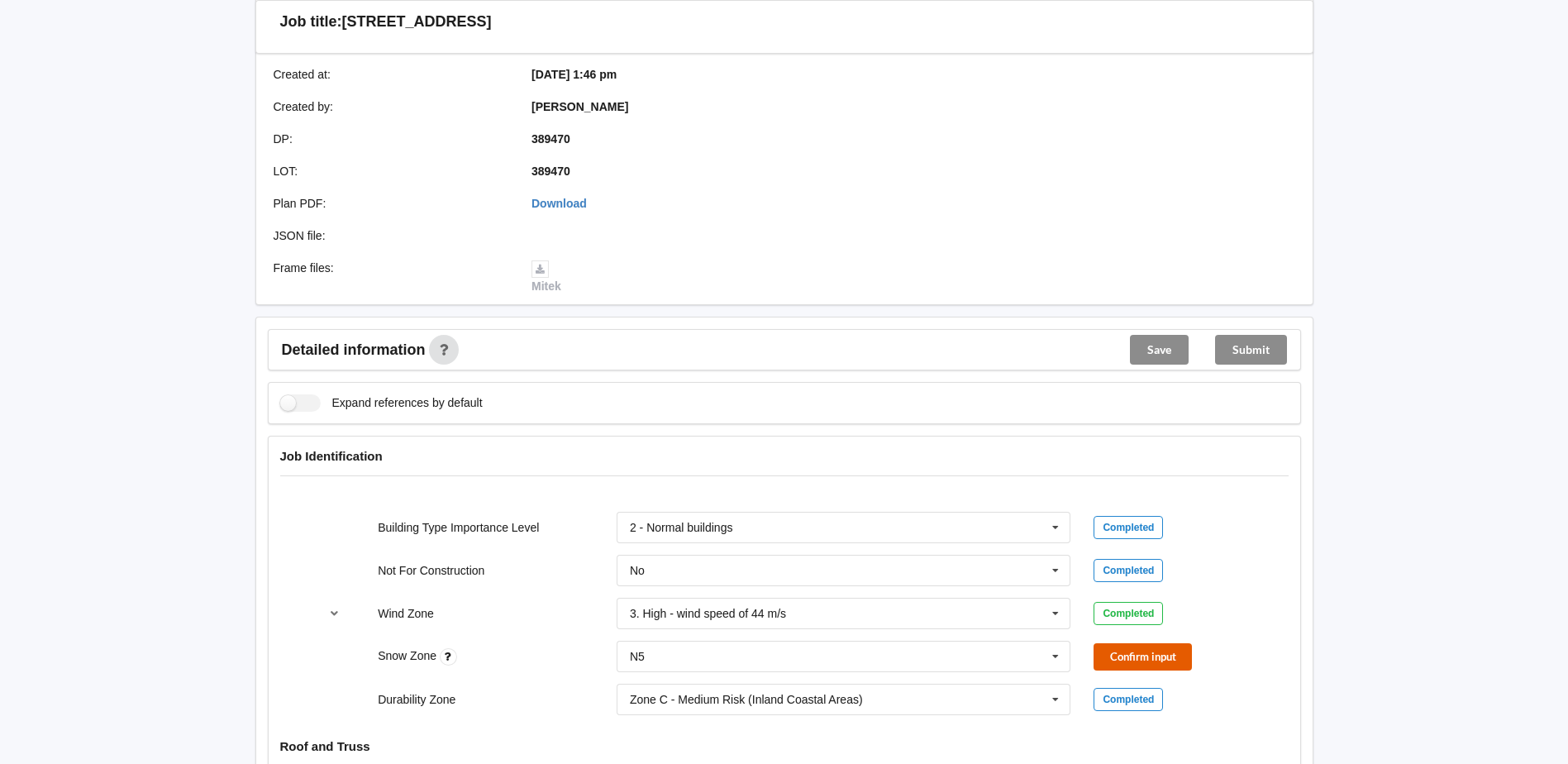
click at [1178, 643] on button "Confirm input" at bounding box center [1143, 657] width 99 height 27
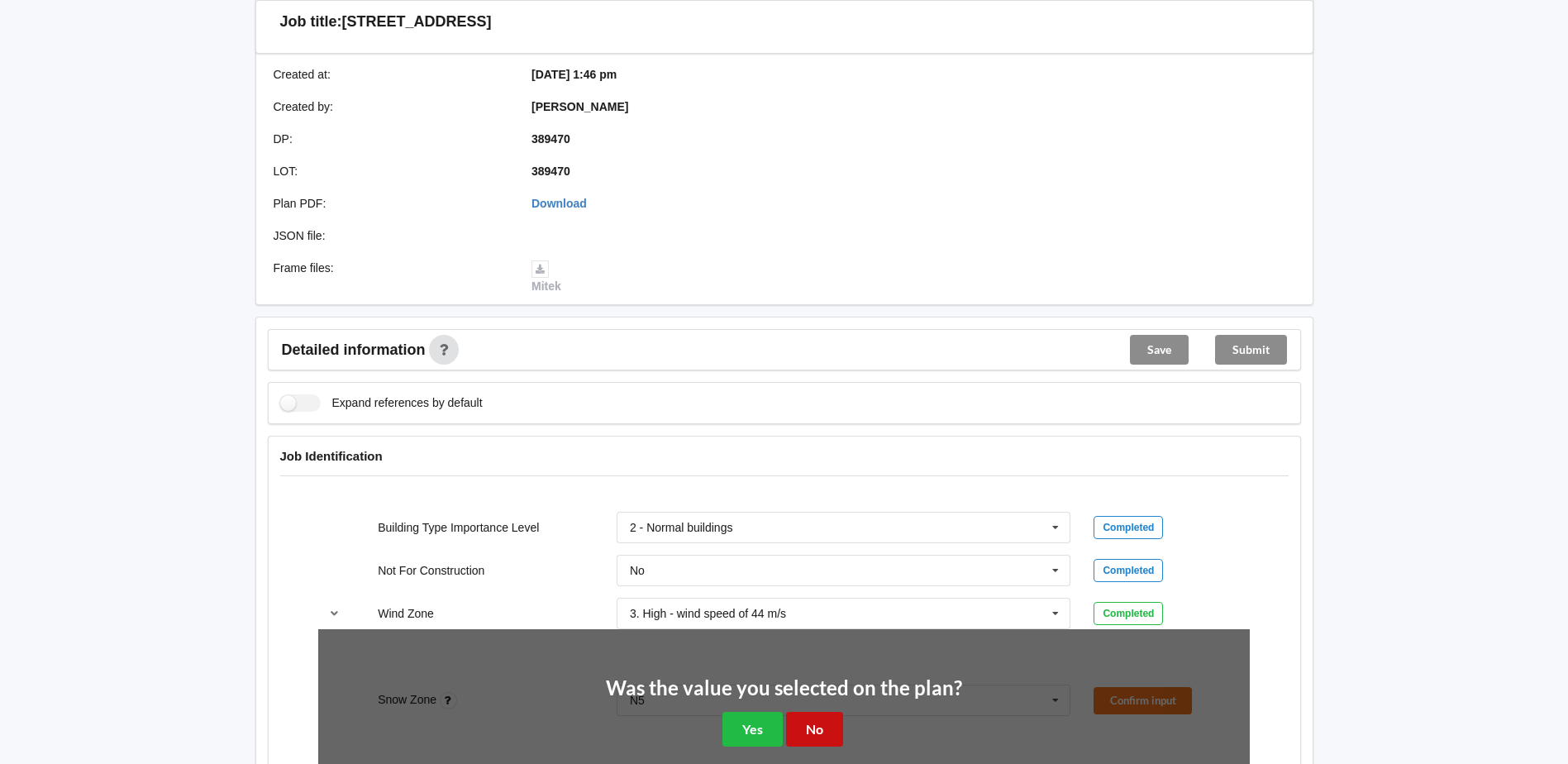
click at [826, 719] on button "No" at bounding box center [814, 728] width 57 height 34
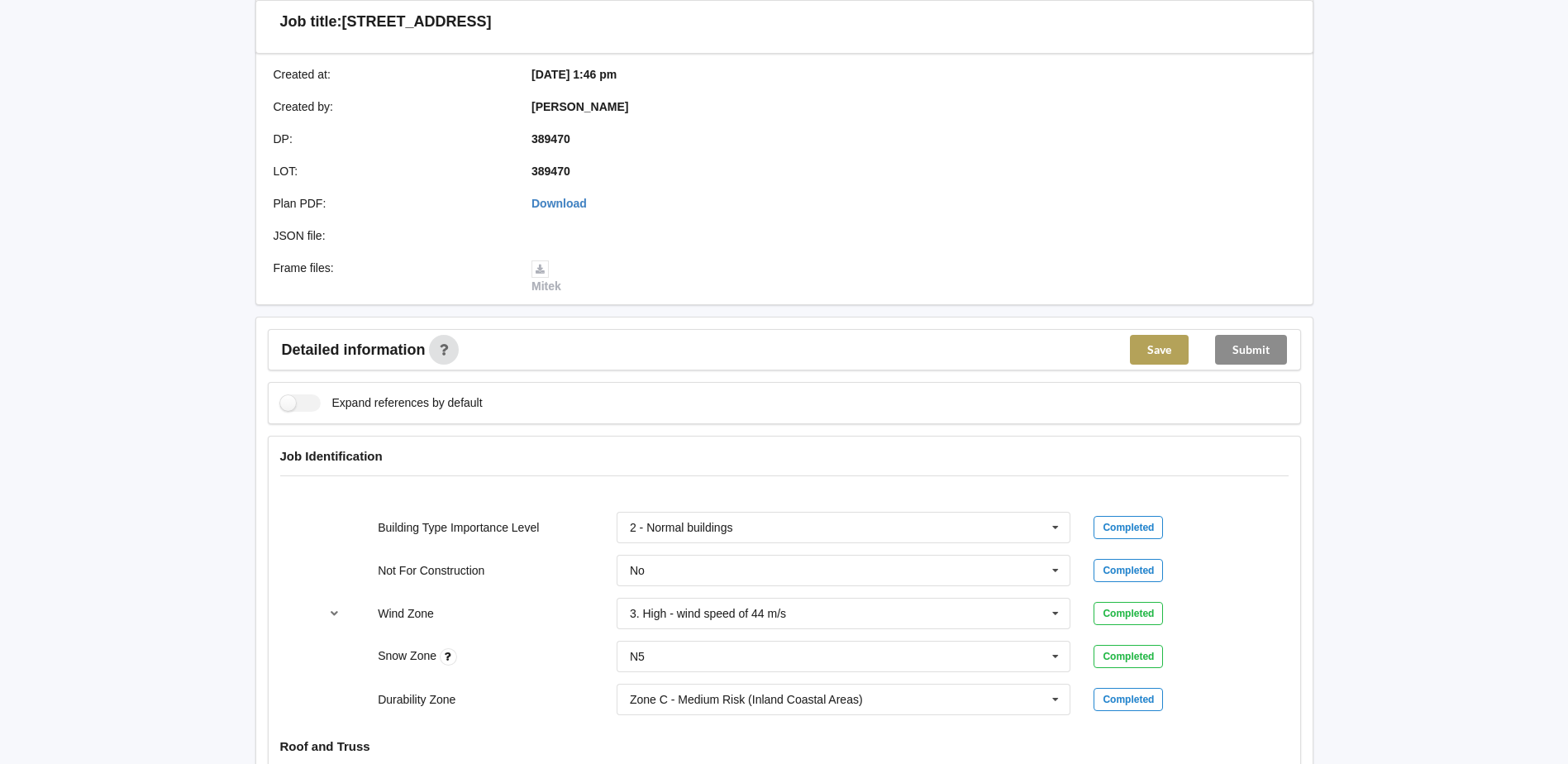
click at [1155, 335] on button "Save" at bounding box center [1159, 350] width 59 height 30
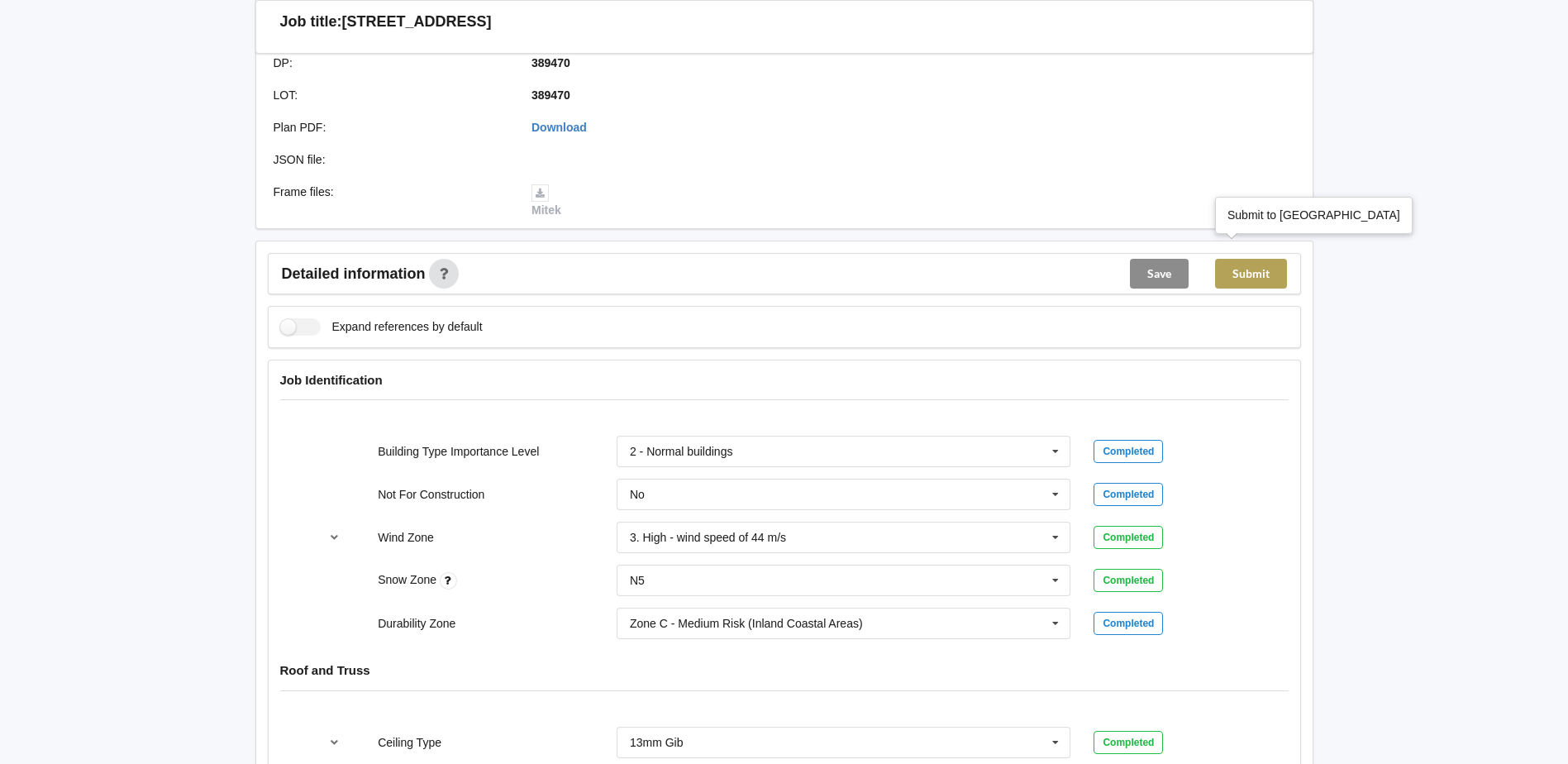
click at [1254, 259] on button "Submit" at bounding box center [1251, 273] width 71 height 30
